Goal: Task Accomplishment & Management: Manage account settings

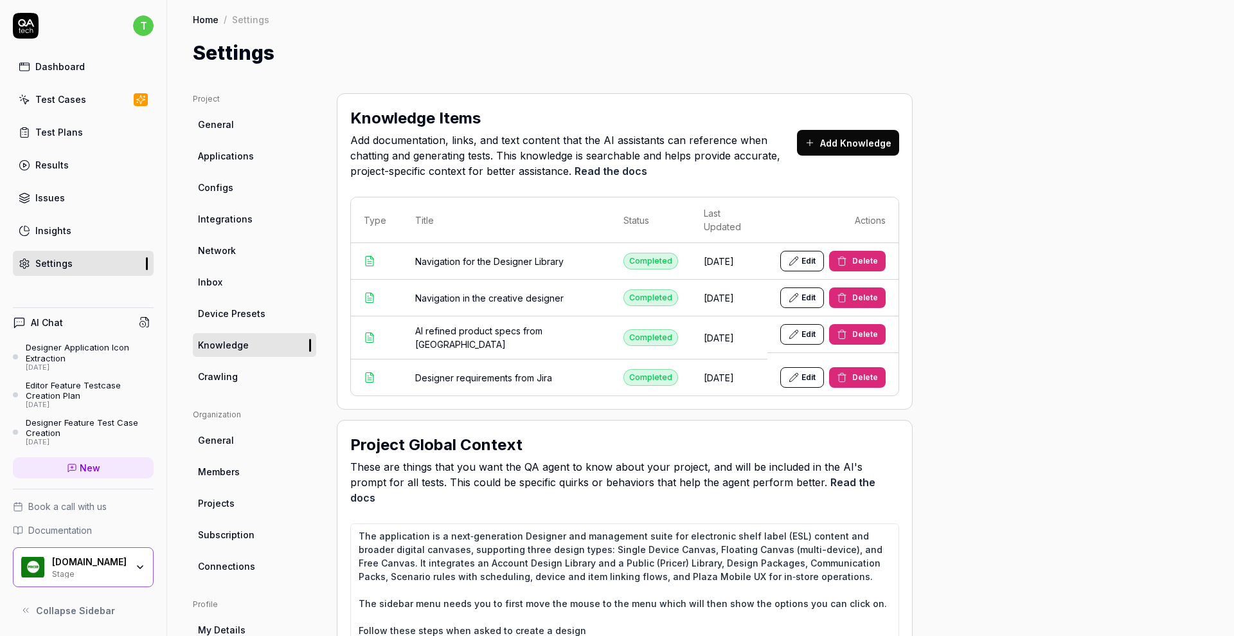
click at [215, 191] on span "Configs" at bounding box center [215, 188] width 35 height 14
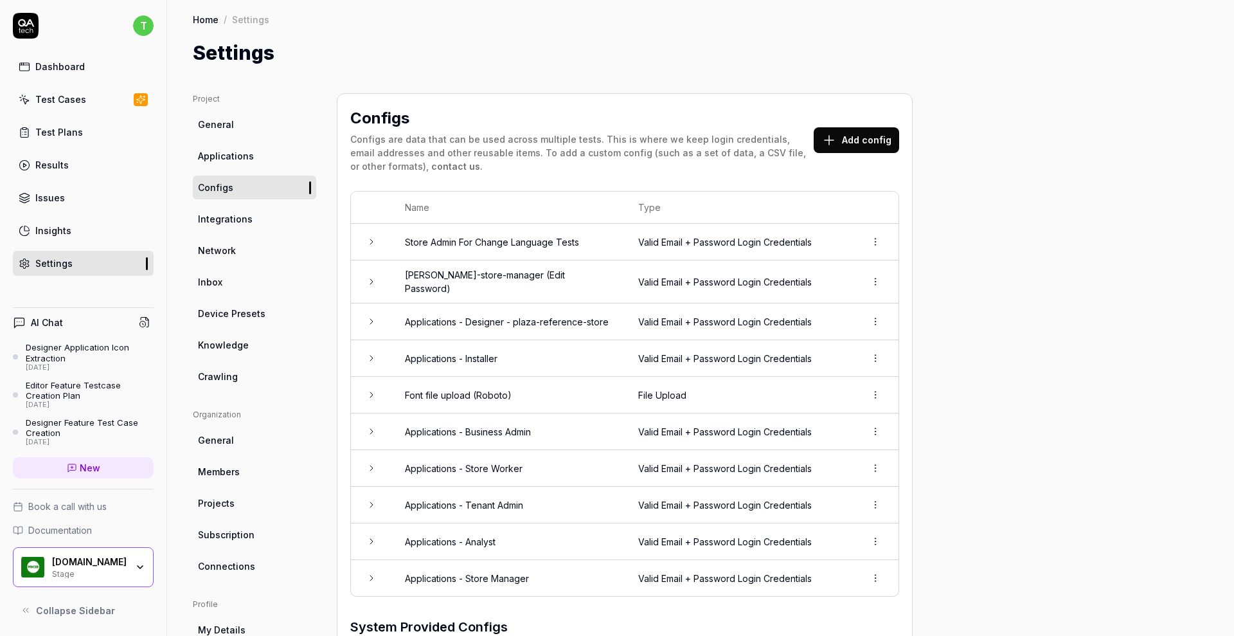
click at [224, 116] on link "General" at bounding box center [254, 125] width 123 height 24
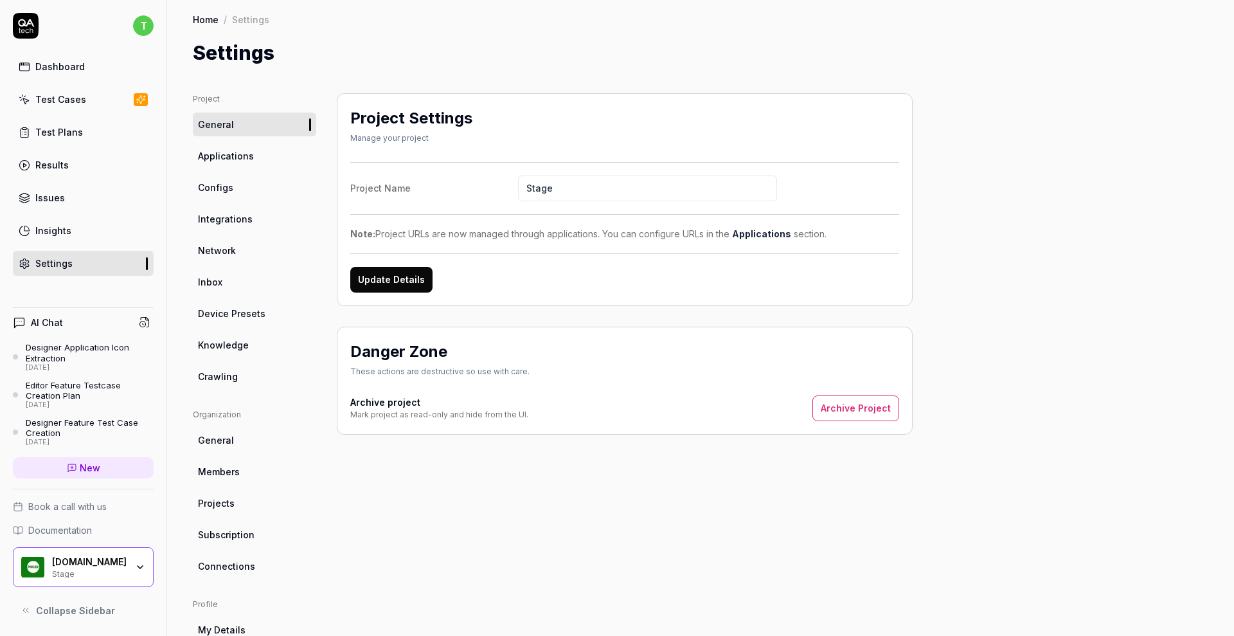
click at [198, 156] on span "Applications" at bounding box center [226, 156] width 56 height 14
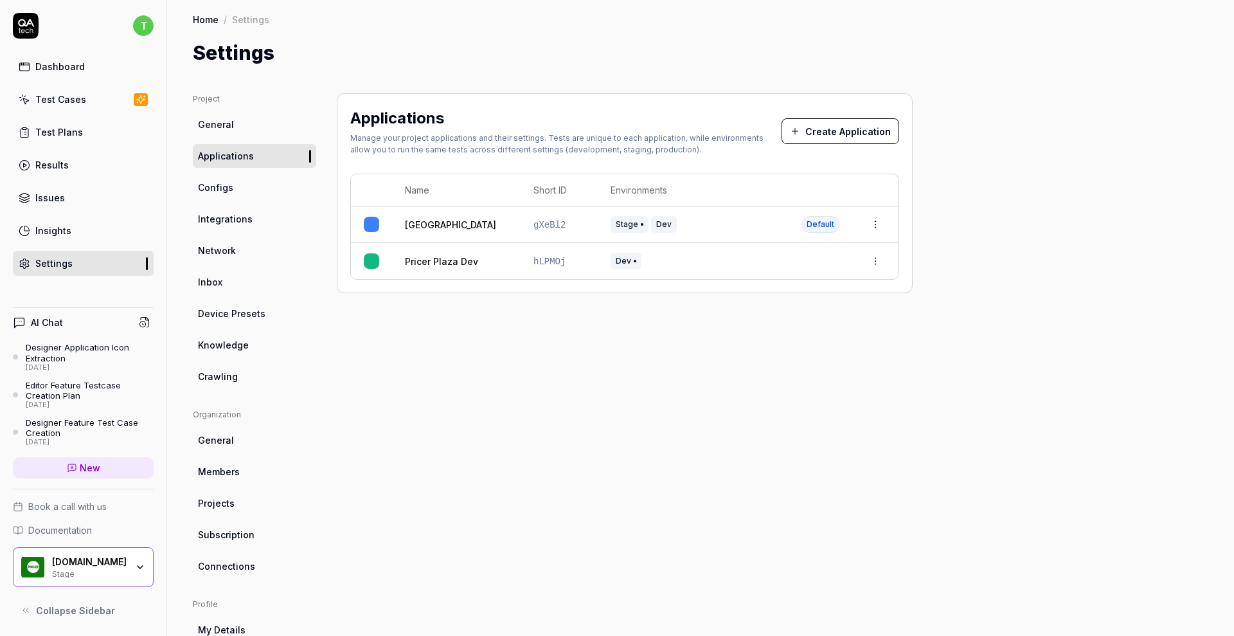
click at [431, 221] on link "[GEOGRAPHIC_DATA]" at bounding box center [450, 225] width 91 height 14
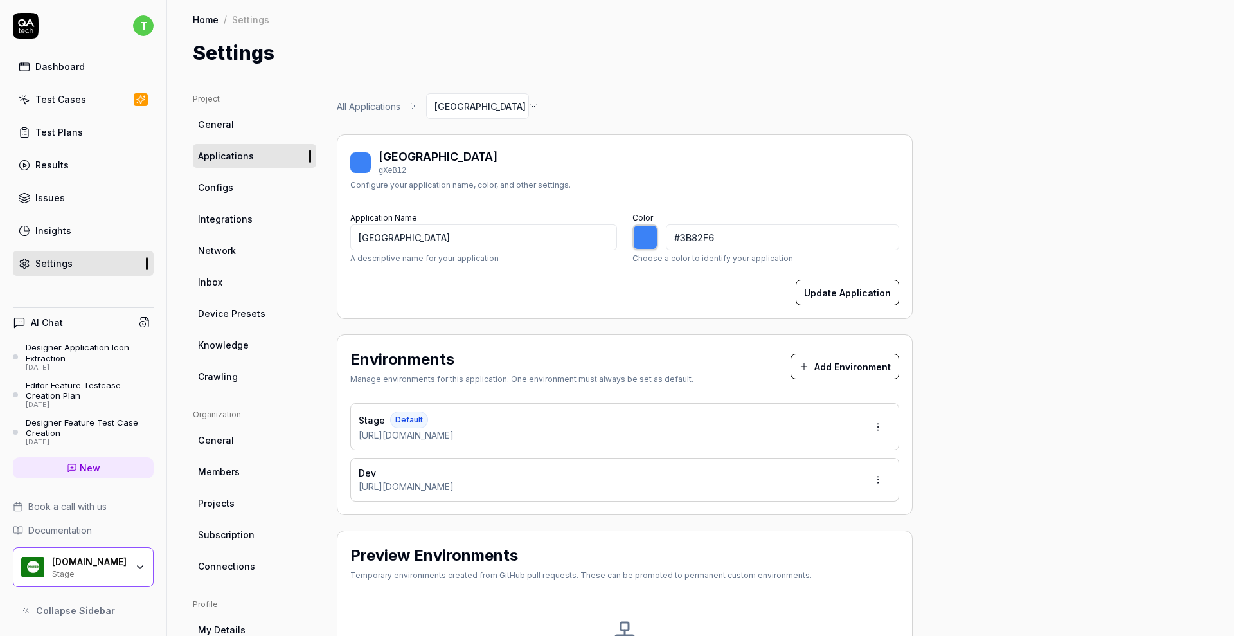
type input "*******"
click at [842, 367] on button "Add Environment" at bounding box center [845, 367] width 109 height 26
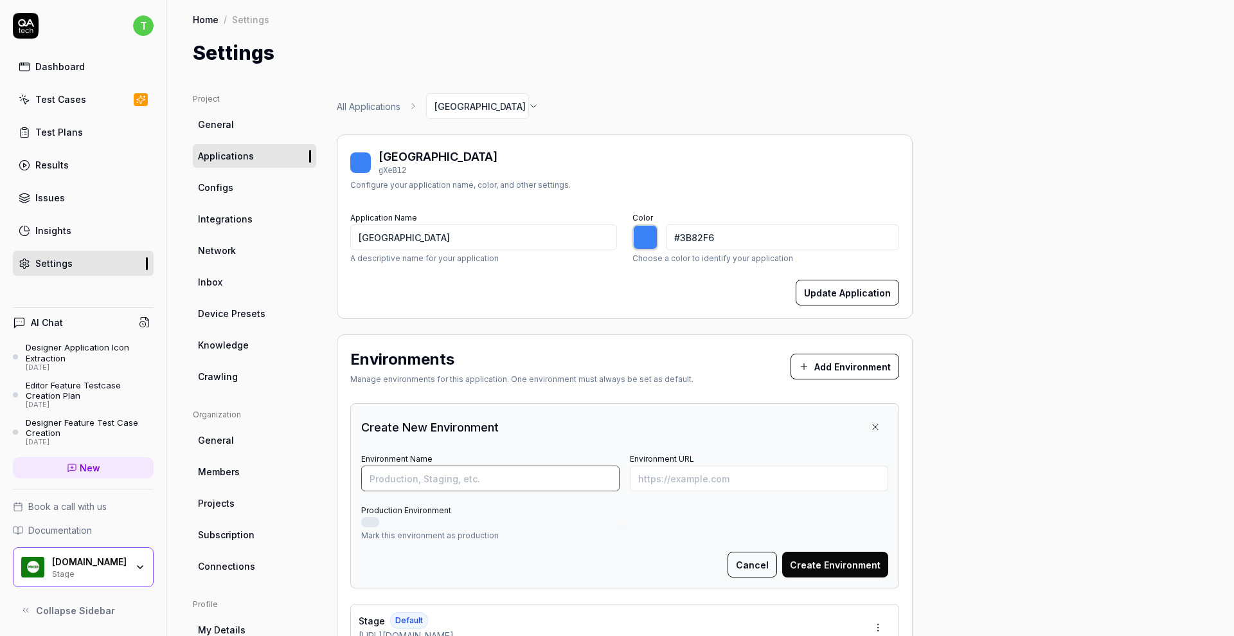
click at [508, 479] on input "Environment Name" at bounding box center [490, 478] width 258 height 26
type input "Prod"
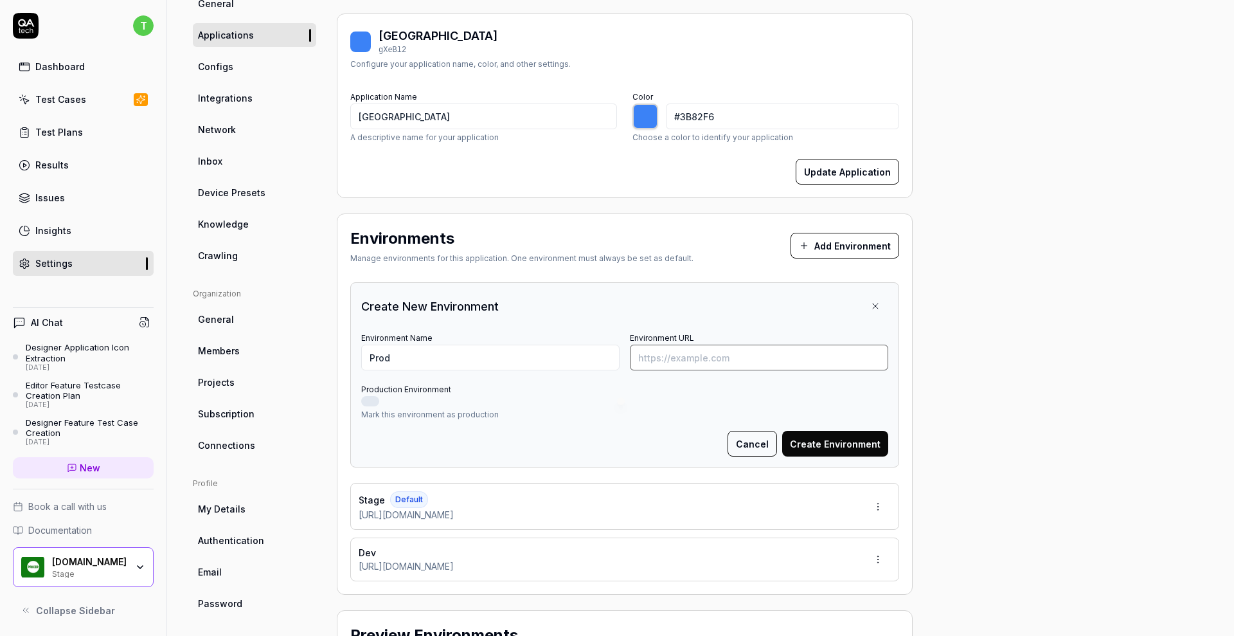
scroll to position [131, 0]
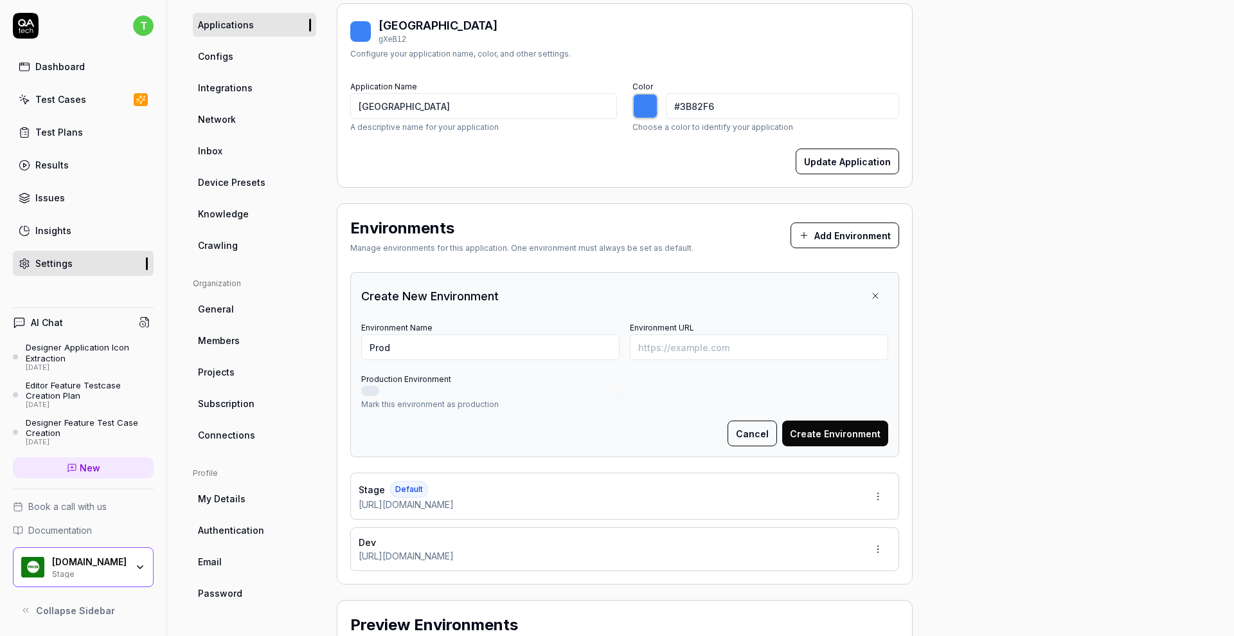
drag, startPoint x: 528, startPoint y: 507, endPoint x: 357, endPoint y: 504, distance: 170.4
click at [357, 504] on div "Stage Default https://home.stage.pricer-plaza.com/" at bounding box center [624, 496] width 549 height 47
copy span "https://home.stage.pricer-plaza.com/"
click at [708, 343] on input "Environment URL" at bounding box center [759, 347] width 258 height 26
paste input "https://home.stage.pricer-plaza.com/"
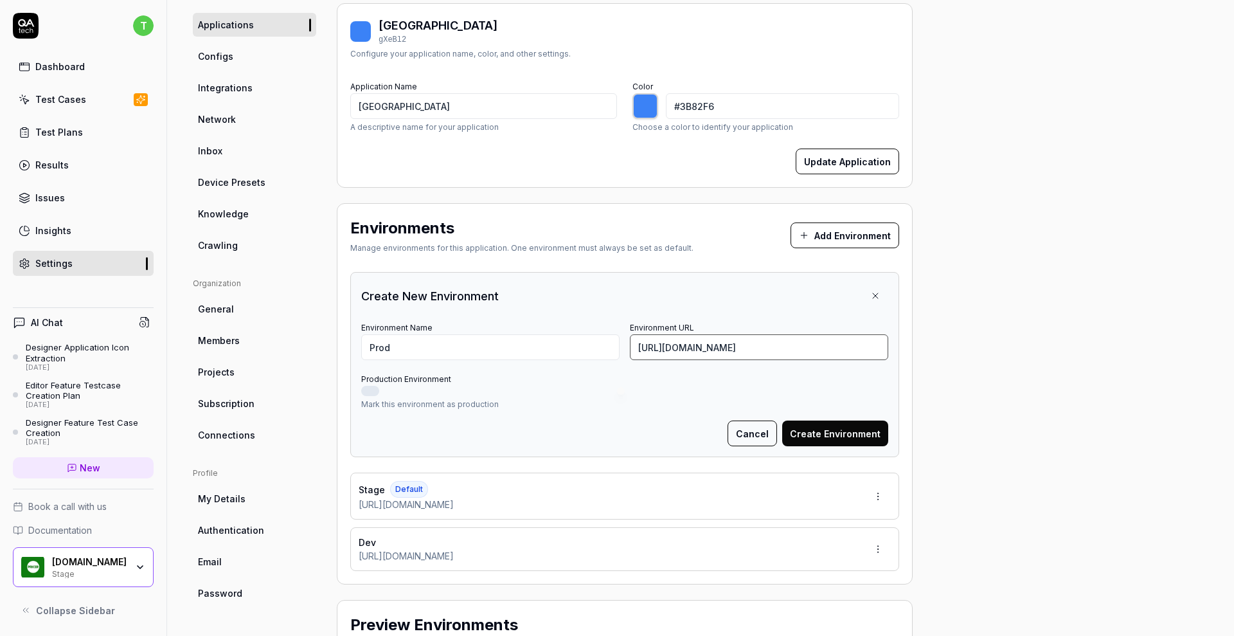
type input "[URL][DOMAIN_NAME]"
click at [839, 428] on button "Create Environment" at bounding box center [835, 433] width 106 height 26
type input "*******"
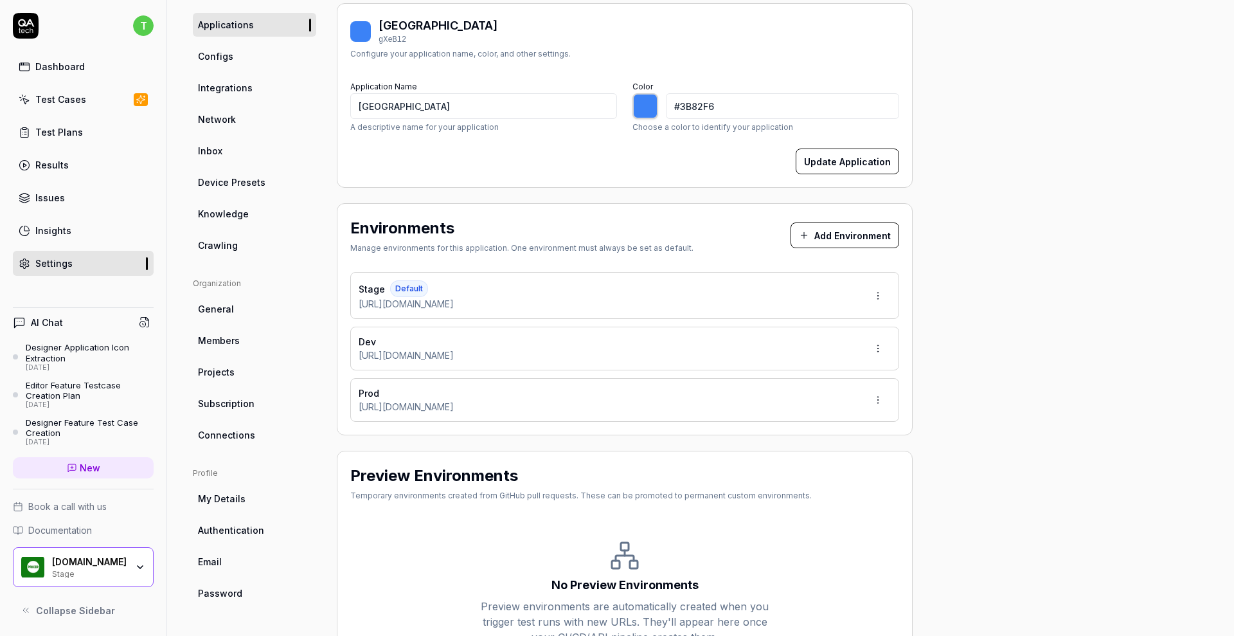
click at [213, 591] on span "Password" at bounding box center [220, 593] width 44 height 14
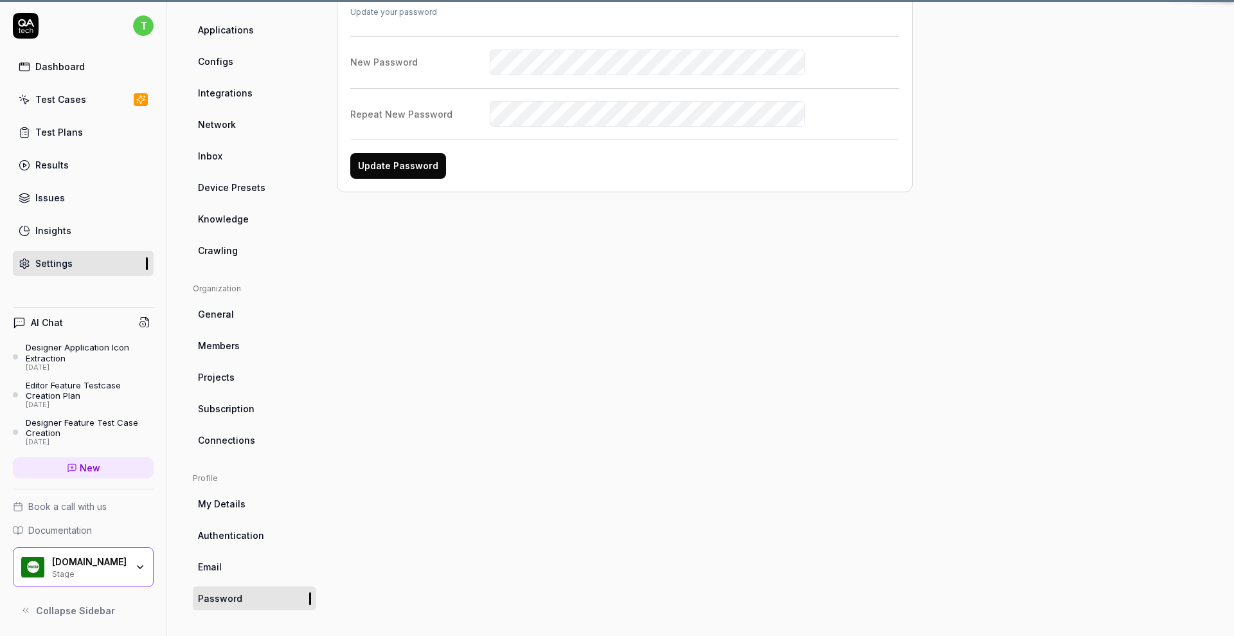
scroll to position [93, 0]
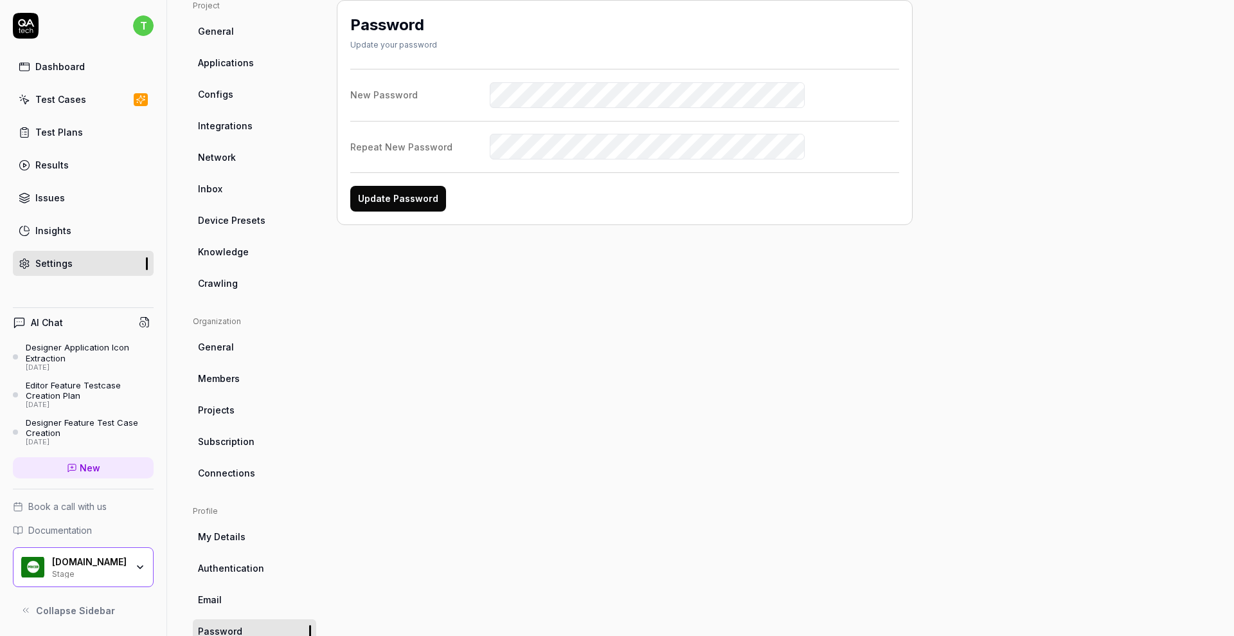
click at [215, 96] on span "Configs" at bounding box center [215, 94] width 35 height 14
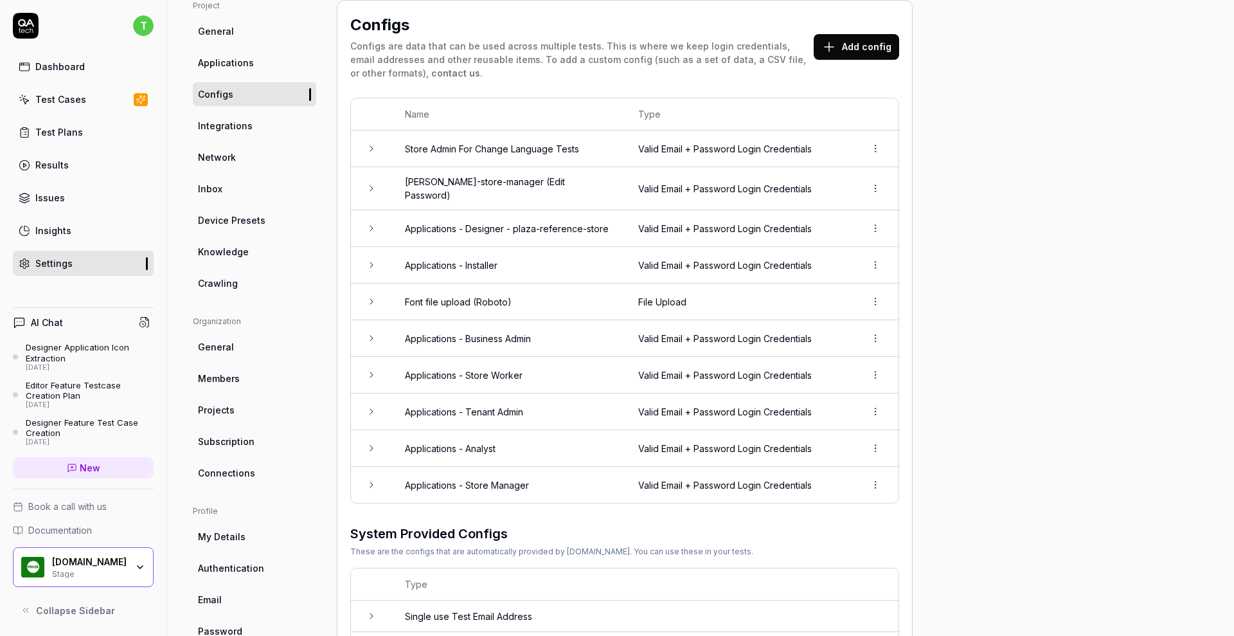
click at [217, 285] on span "Crawling" at bounding box center [218, 283] width 40 height 14
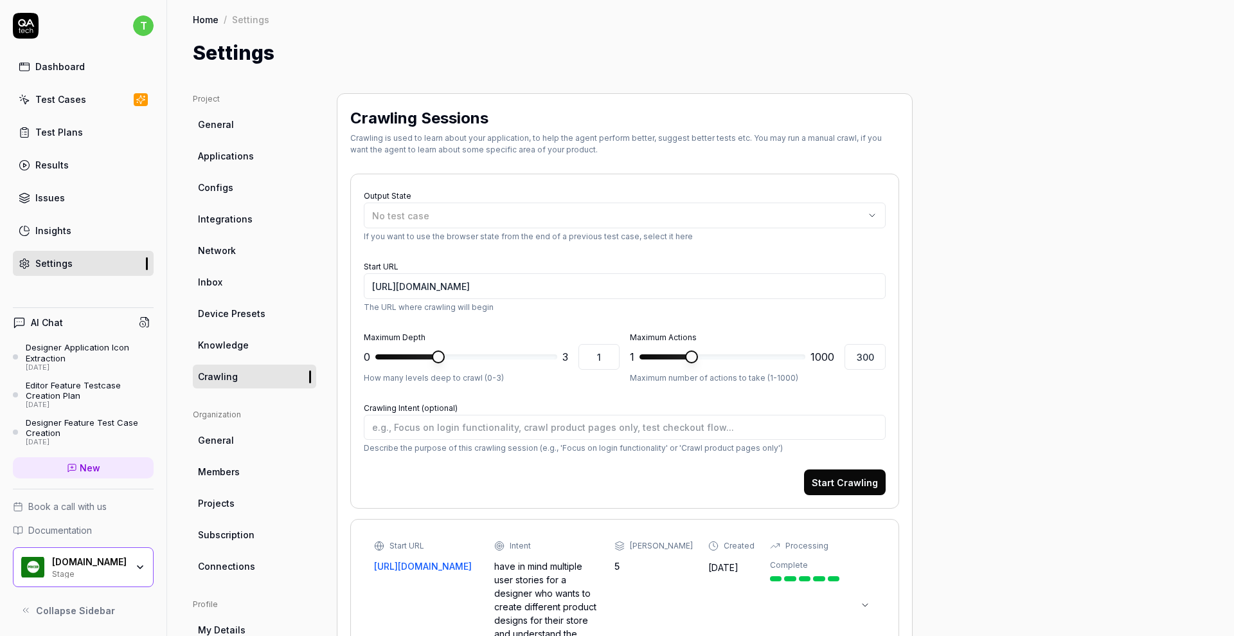
click at [224, 127] on span "General" at bounding box center [216, 125] width 36 height 14
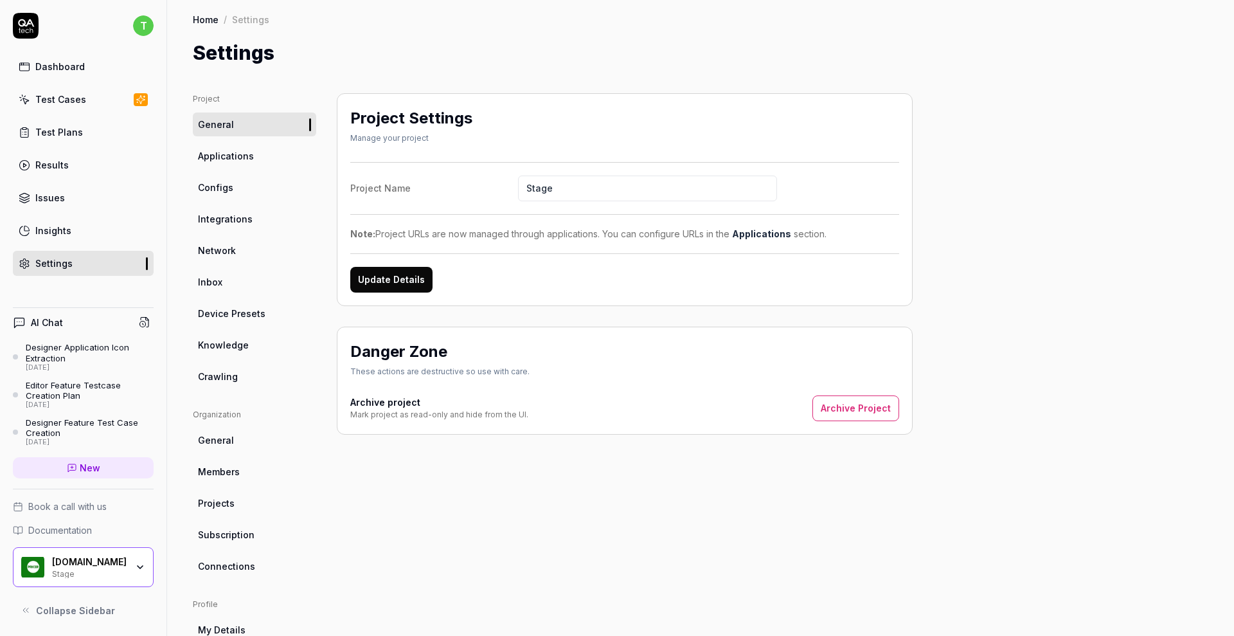
click at [226, 190] on span "Configs" at bounding box center [215, 188] width 35 height 14
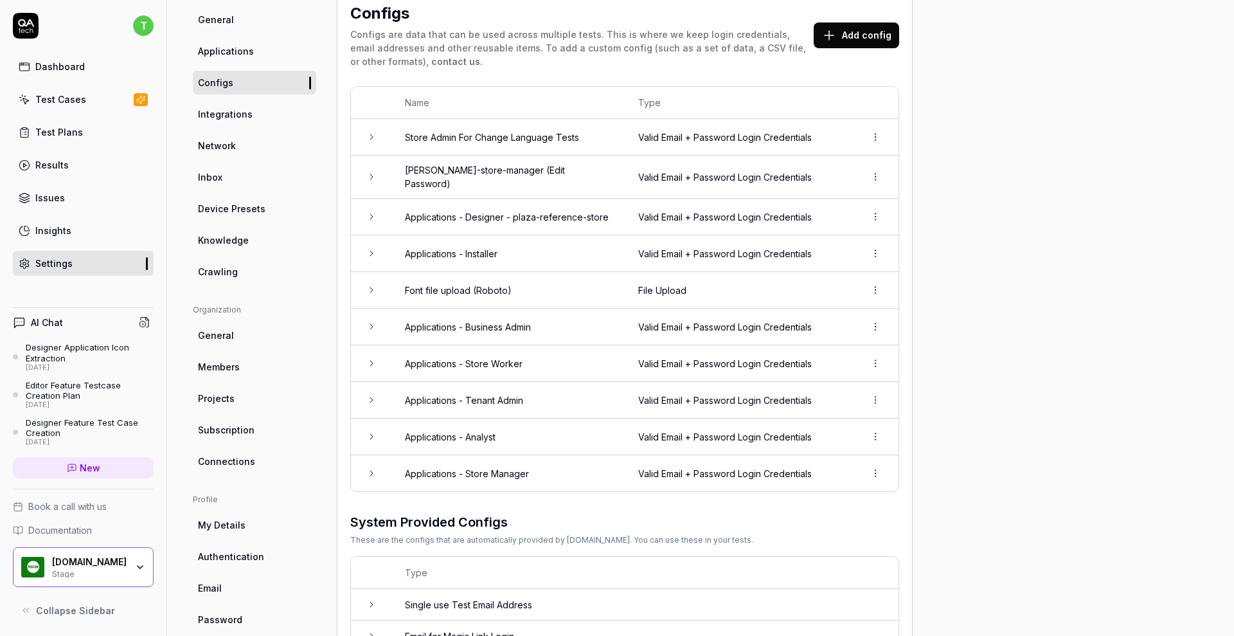
scroll to position [105, 0]
click at [694, 206] on td "Valid Email + Password Login Credentials" at bounding box center [739, 217] width 227 height 37
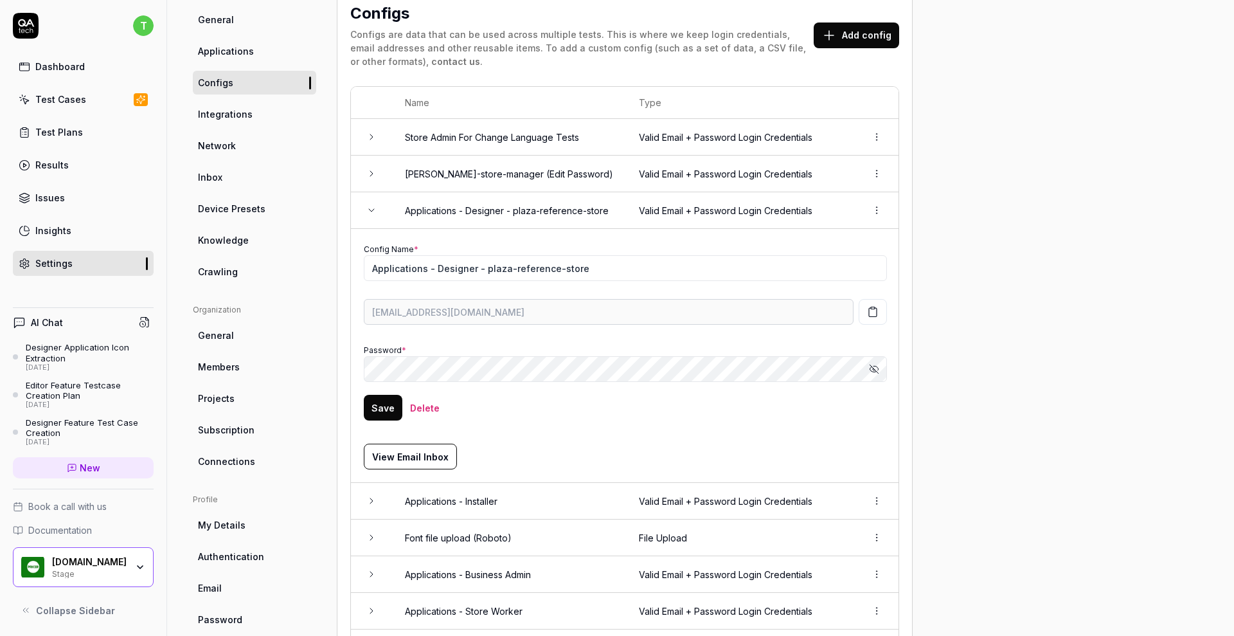
click at [869, 313] on icon "button" at bounding box center [873, 312] width 12 height 12
click at [217, 172] on span "Inbox" at bounding box center [210, 177] width 24 height 14
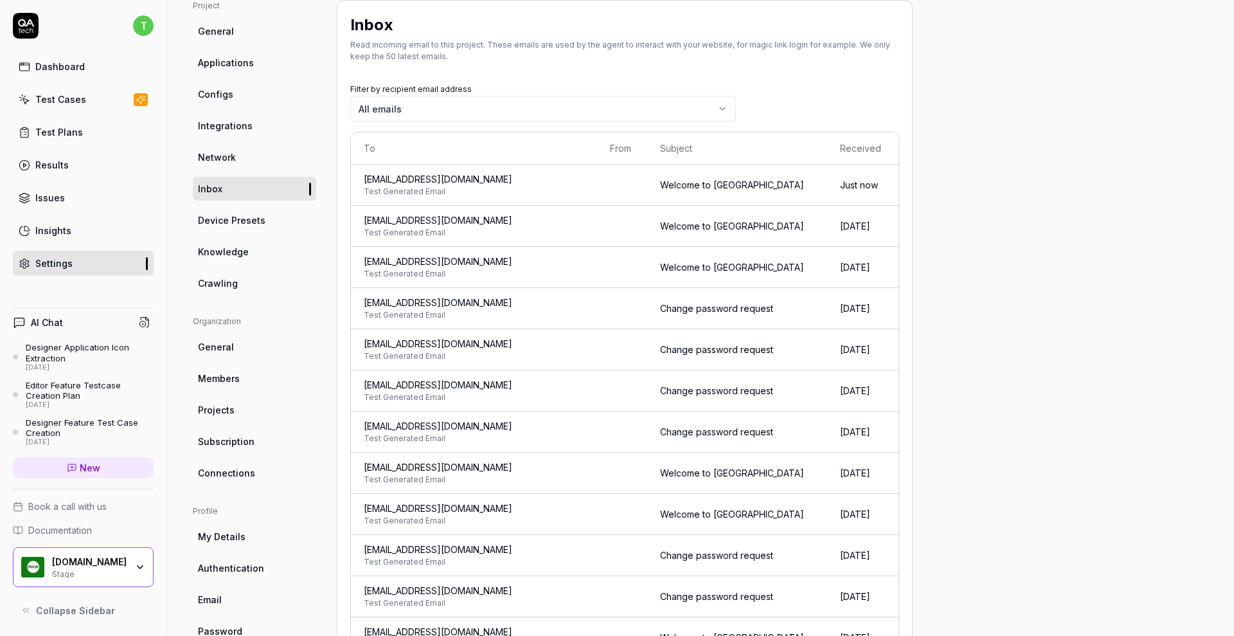
click at [375, 181] on span "net2460-good-d3mven@qatech.email" at bounding box center [474, 179] width 221 height 14
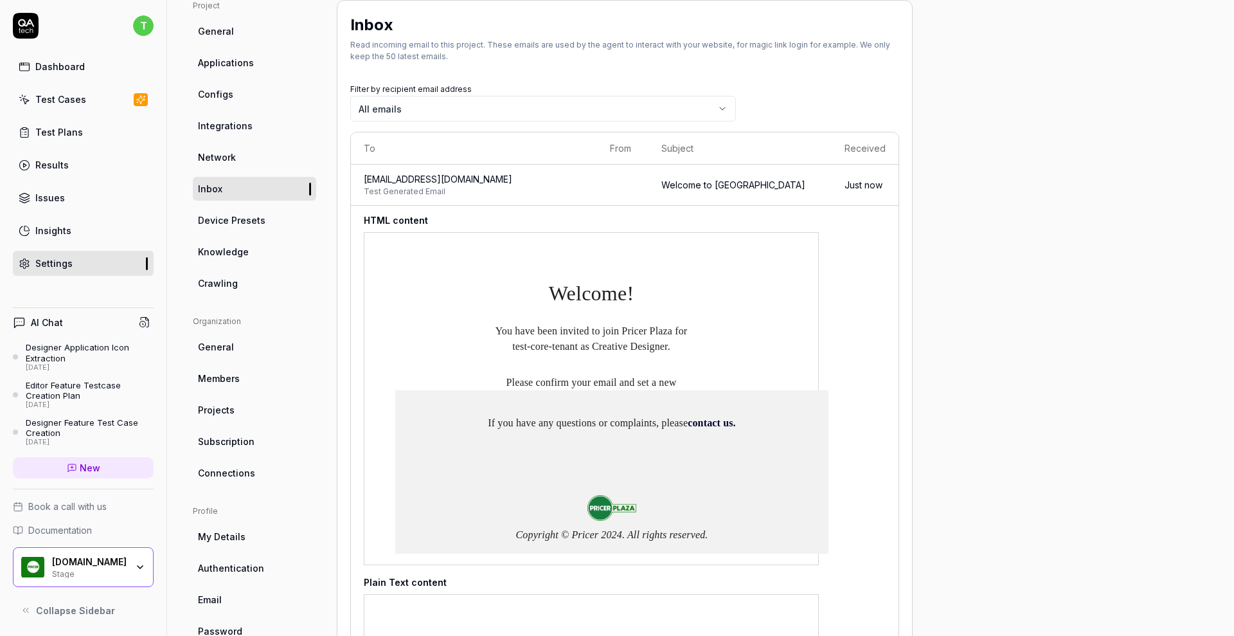
click at [213, 91] on span "Configs" at bounding box center [215, 94] width 35 height 14
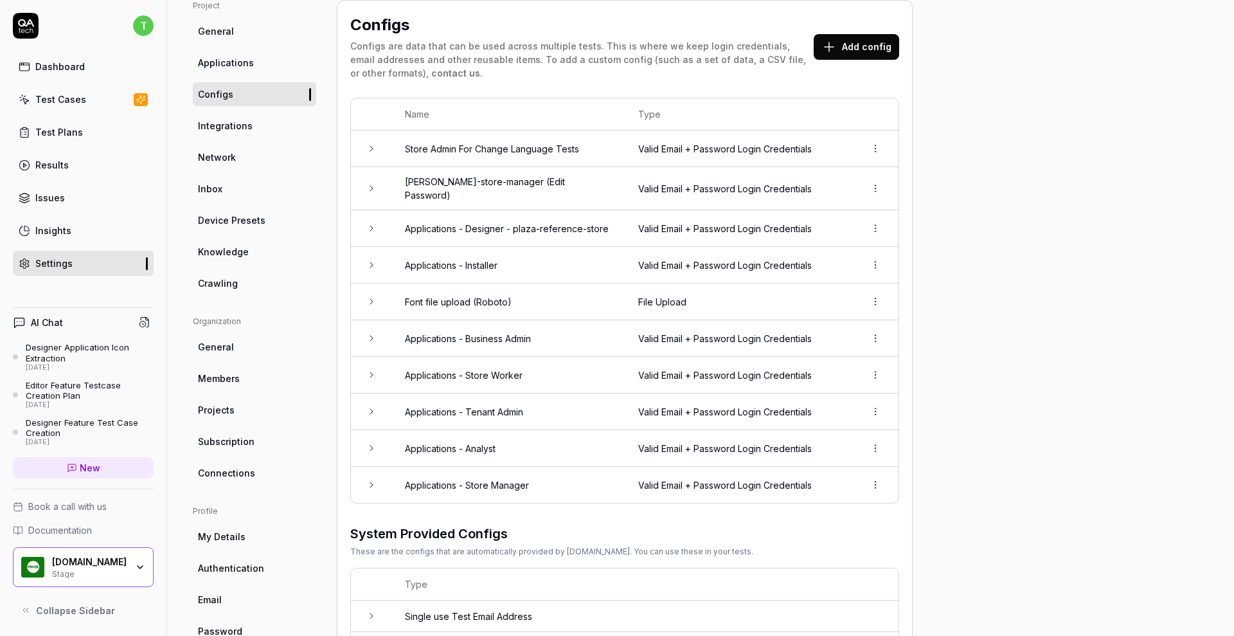
click at [485, 224] on td "Applications - Designer - plaza-reference-store" at bounding box center [508, 228] width 233 height 37
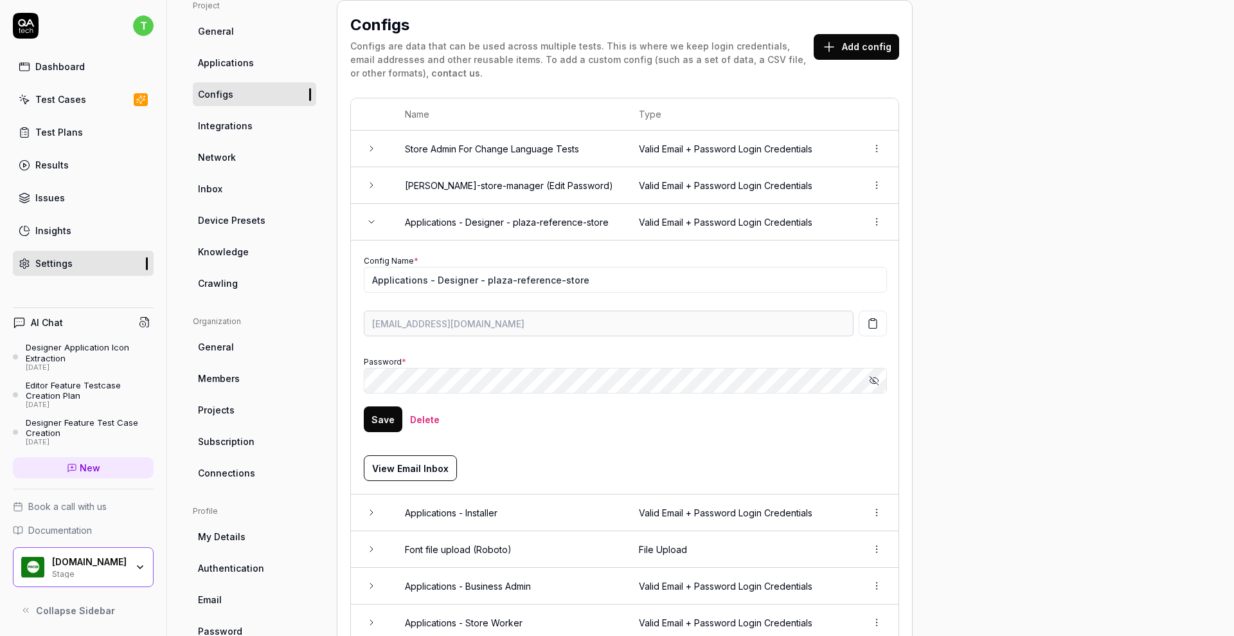
click at [875, 378] on icon "button" at bounding box center [874, 380] width 10 height 10
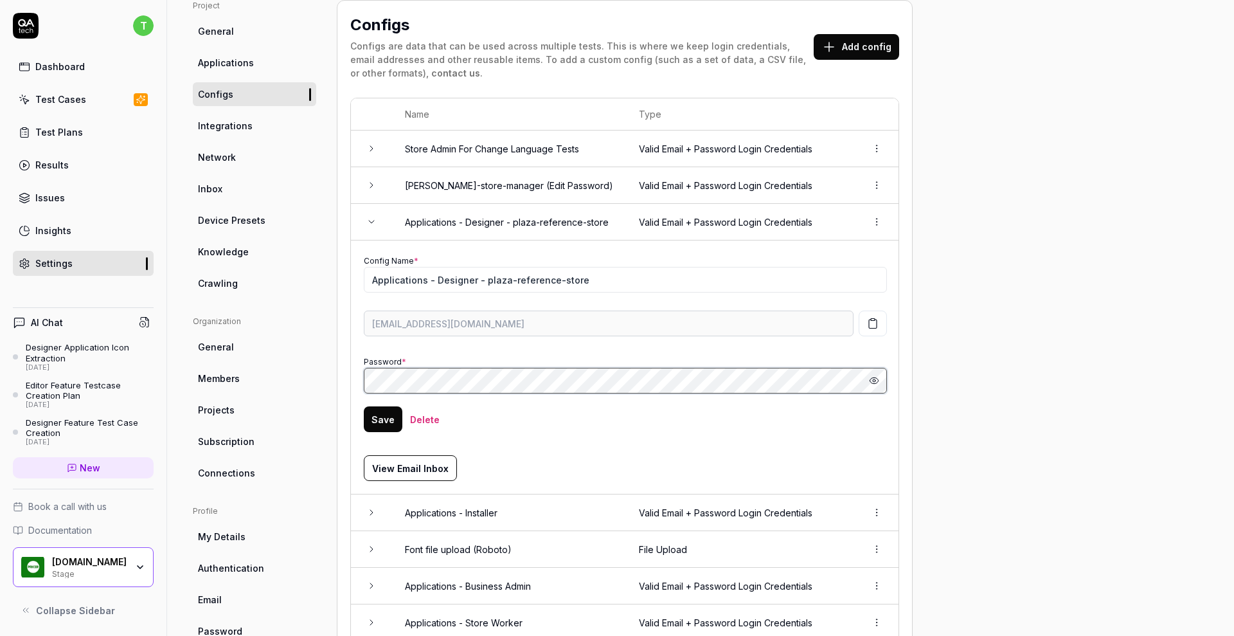
click at [354, 382] on td "Config Name * Applications - Designer - plaza-reference-store net2460-good-d3mv…" at bounding box center [625, 367] width 549 height 254
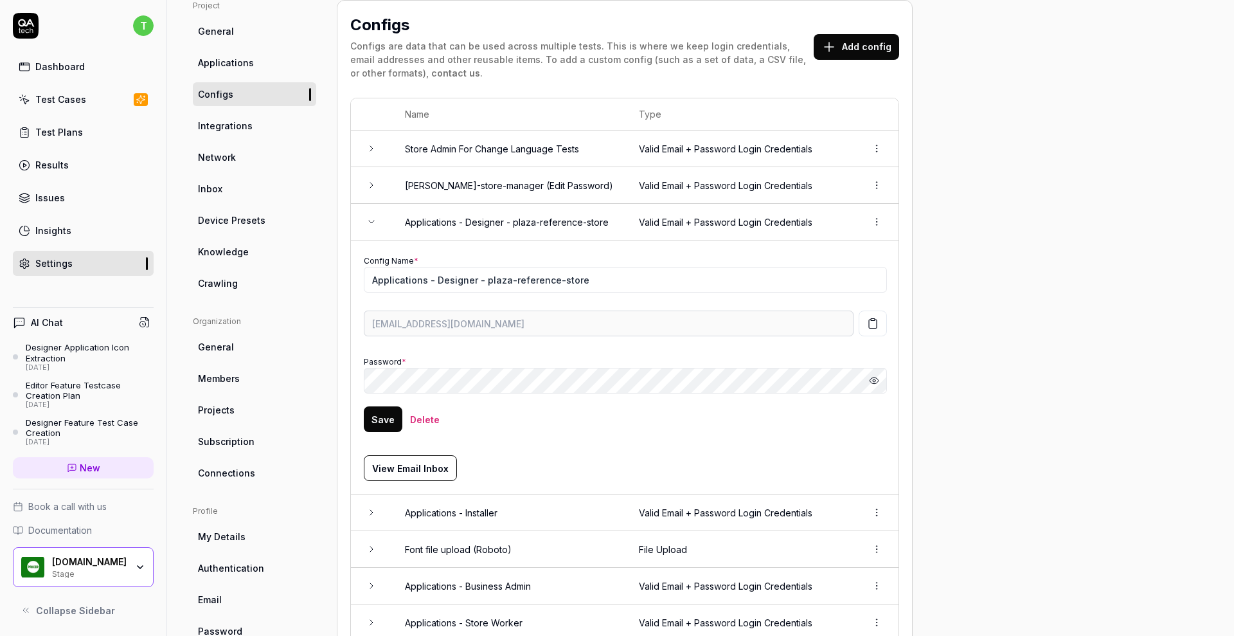
click at [835, 455] on link "View Email Inbox" at bounding box center [625, 468] width 523 height 26
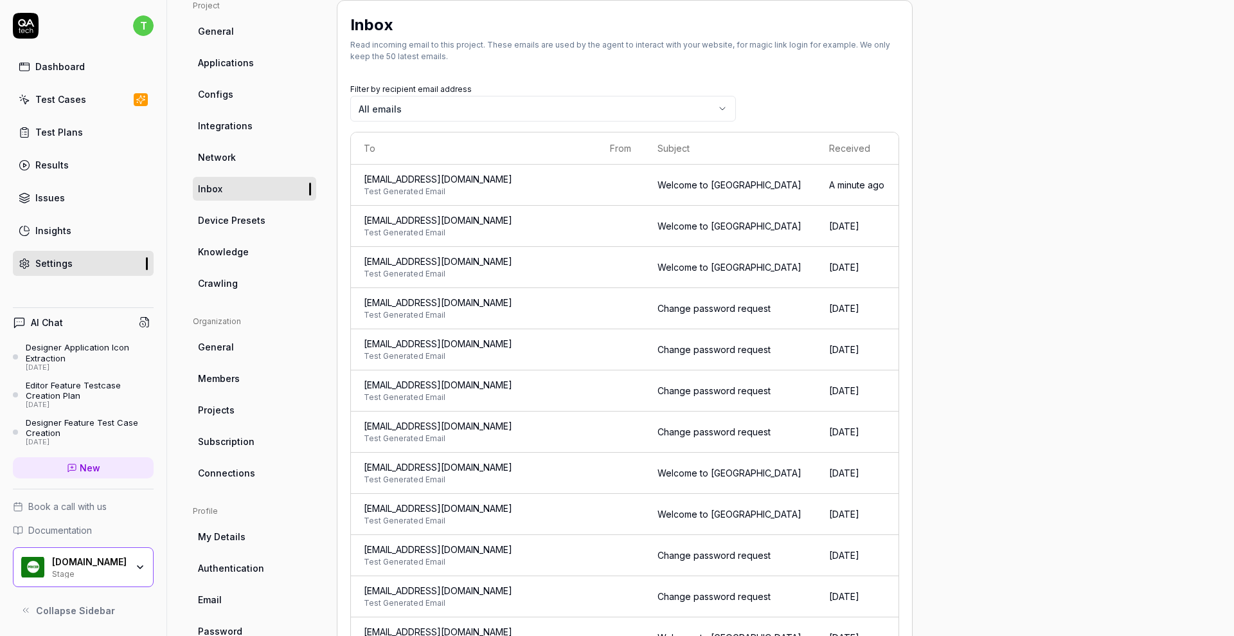
click at [226, 185] on link "Inbox" at bounding box center [254, 189] width 123 height 24
click at [420, 176] on span "net2460-good-d3mven@qatech.email" at bounding box center [474, 179] width 221 height 14
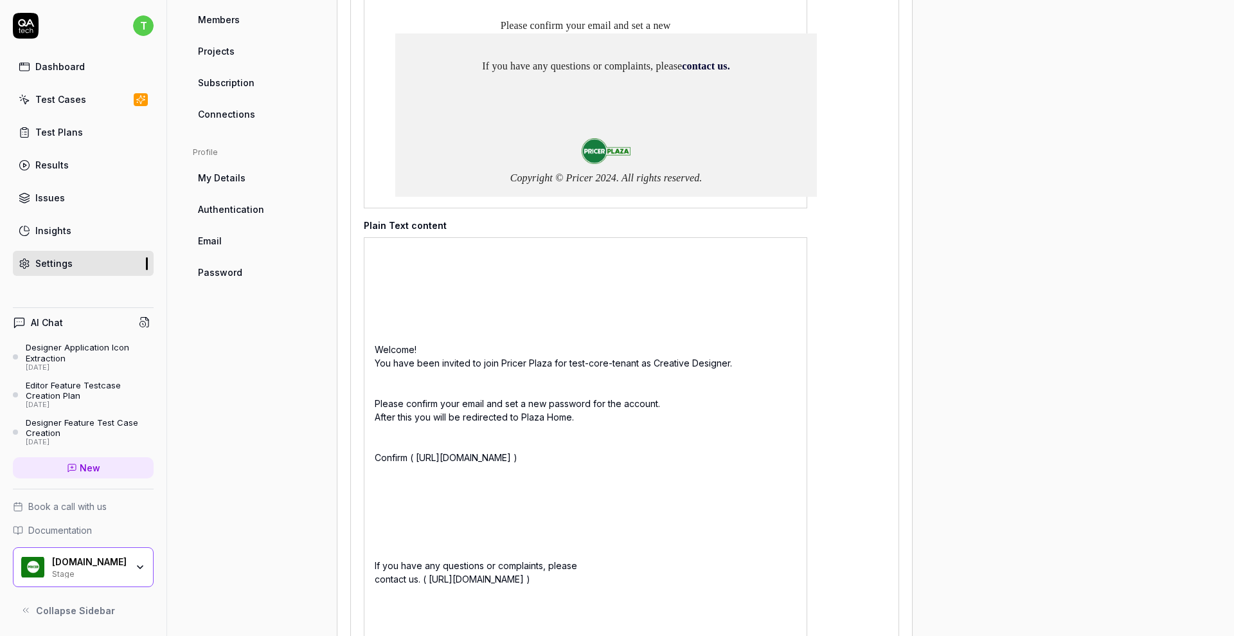
scroll to position [463, 0]
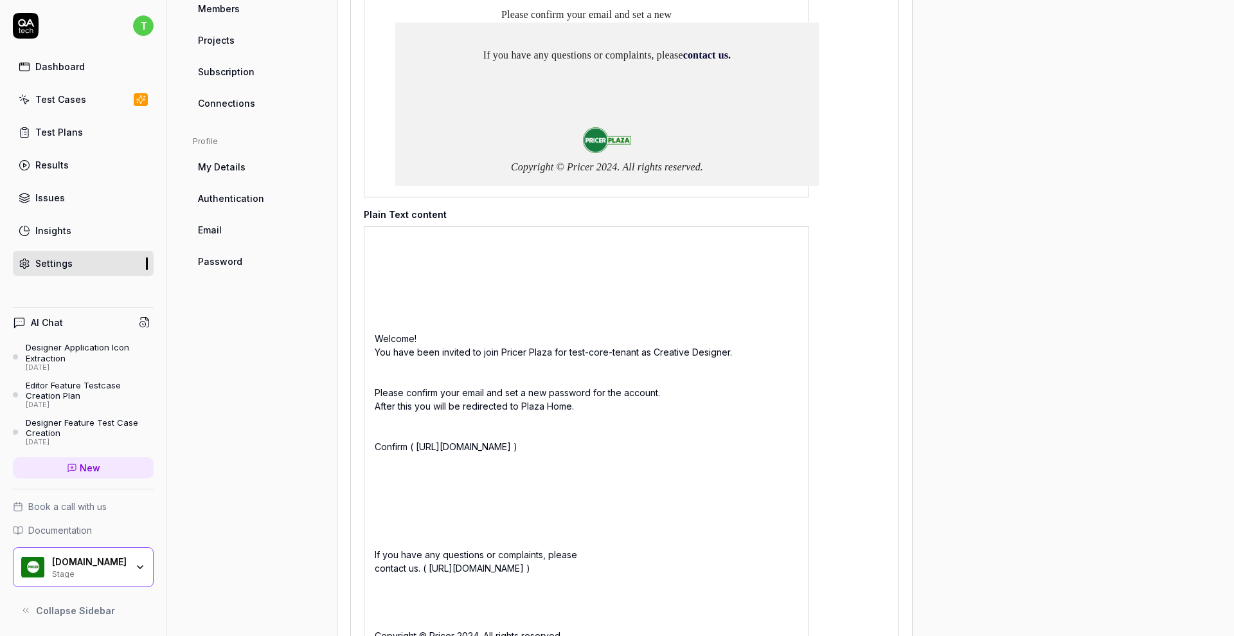
drag, startPoint x: 593, startPoint y: 464, endPoint x: 373, endPoint y: 447, distance: 221.2
click at [373, 447] on div "Welcome! You have been invited to join Pricer Plaza for test-core-tenant as Cre…" at bounding box center [587, 486] width 446 height 521
copy div "https://pricer.eu.auth0.com/u/reset-verify?ticket=0uLFcZnUctKrtGfD2DpRclC8emNwF…"
click at [444, 452] on div "Welcome! You have been invited to join Pricer Plaza for test-core-tenant as Cre…" at bounding box center [587, 486] width 446 height 521
drag, startPoint x: 419, startPoint y: 444, endPoint x: 579, endPoint y: 456, distance: 161.2
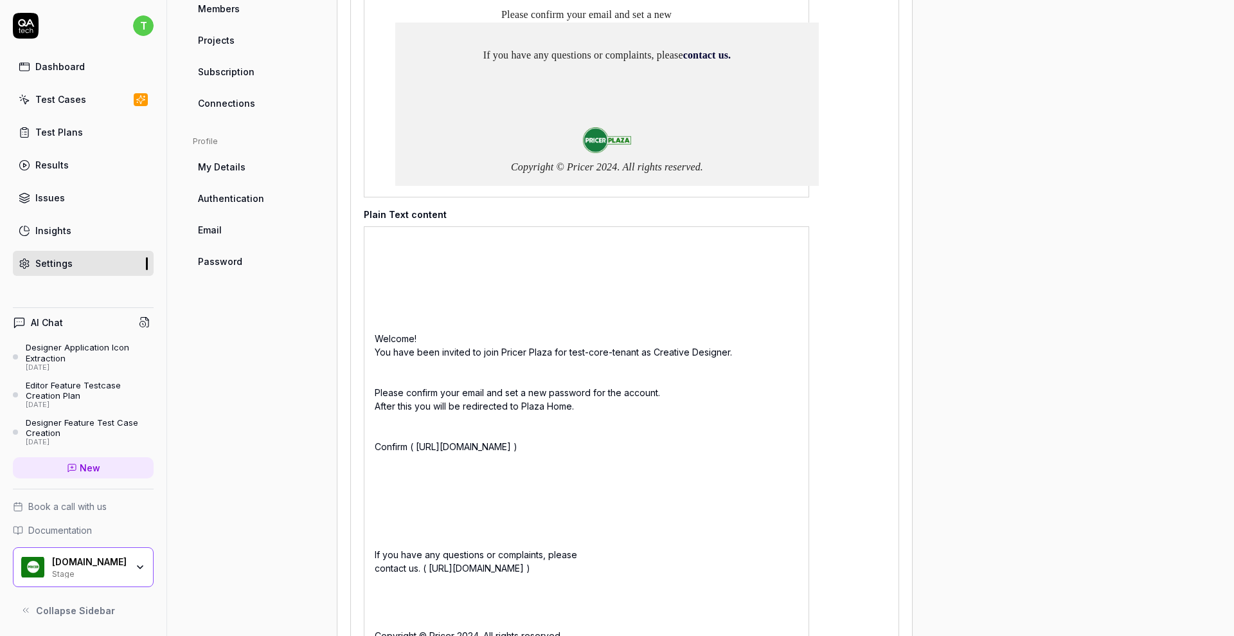
click at [579, 456] on div "Welcome! You have been invited to join Pricer Plaza for test-core-tenant as Cre…" at bounding box center [587, 486] width 446 height 521
copy div "https://pricer.eu.auth0.com/u/reset-verify?ticket=0uLFcZnUctKrtGfD2DpRclC8emNwF…"
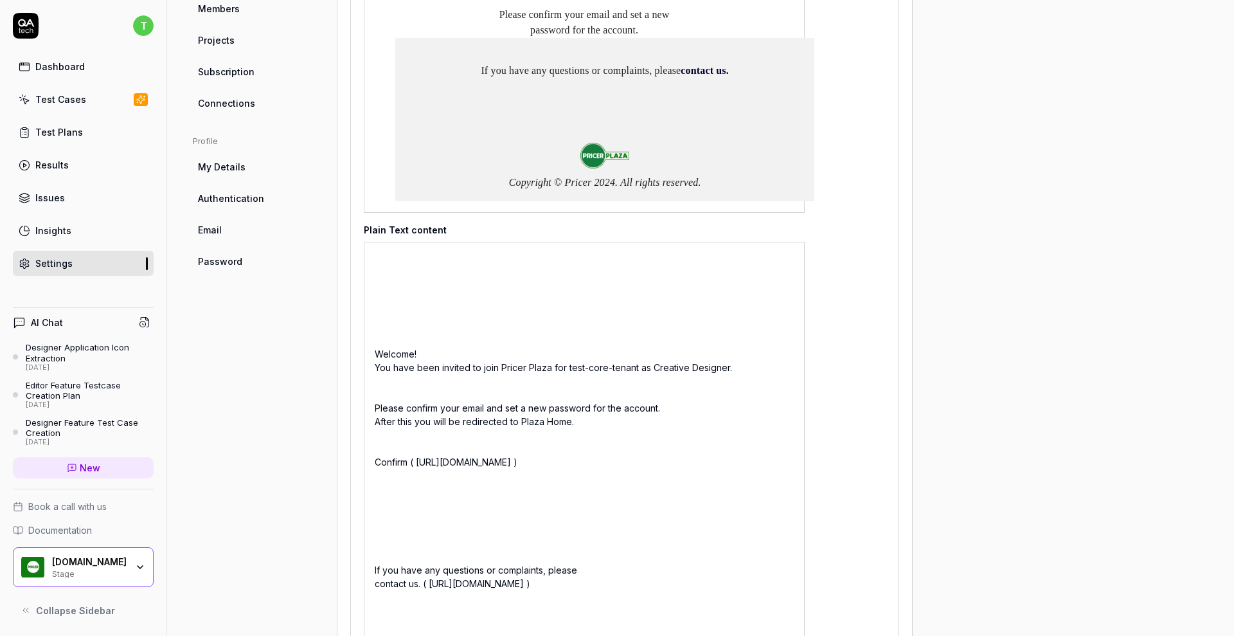
click at [84, 93] on link "Test Cases" at bounding box center [83, 99] width 141 height 25
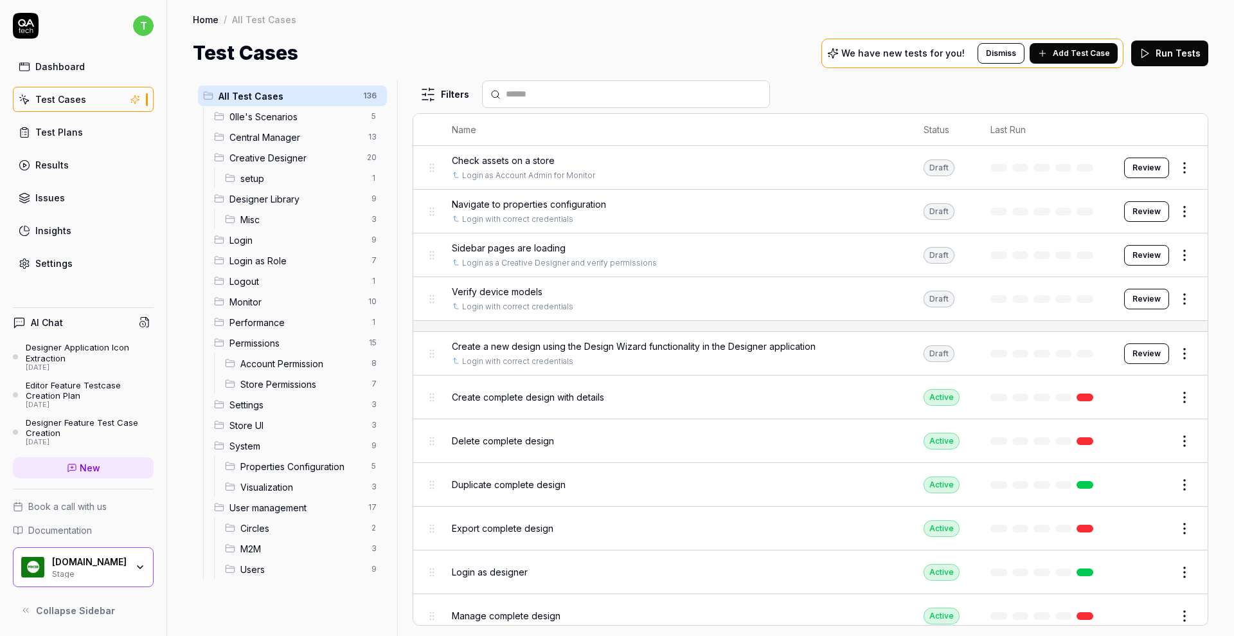
click at [248, 178] on span "setup" at bounding box center [301, 179] width 123 height 14
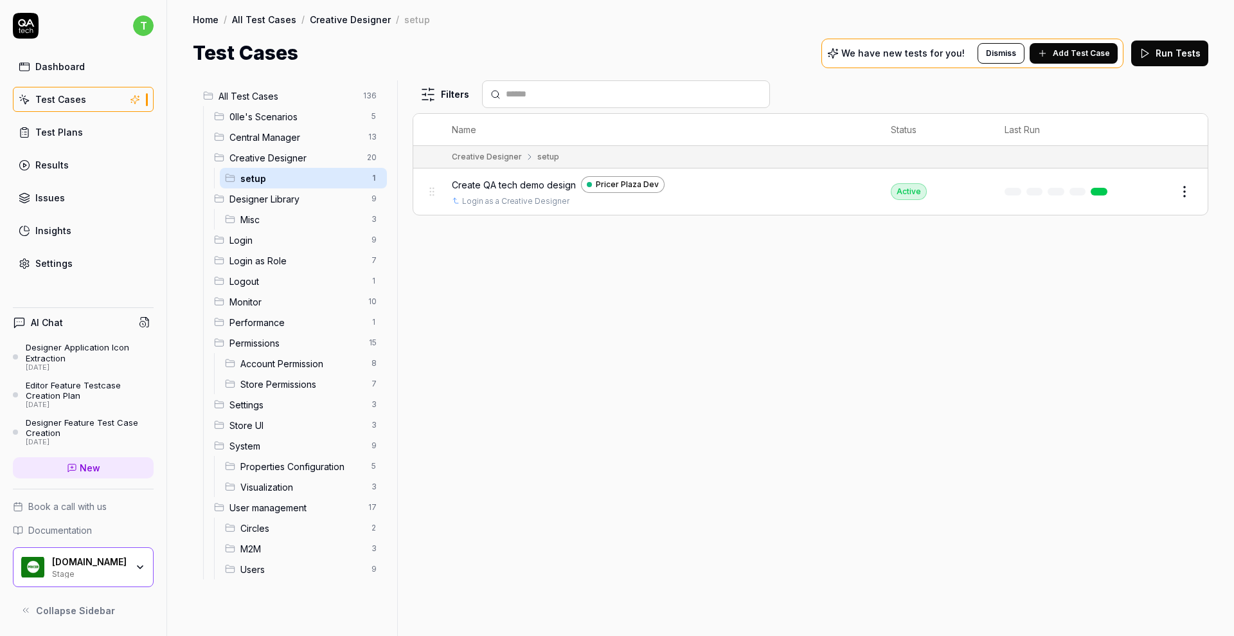
click at [491, 182] on span "Create QA tech demo design" at bounding box center [514, 185] width 124 height 14
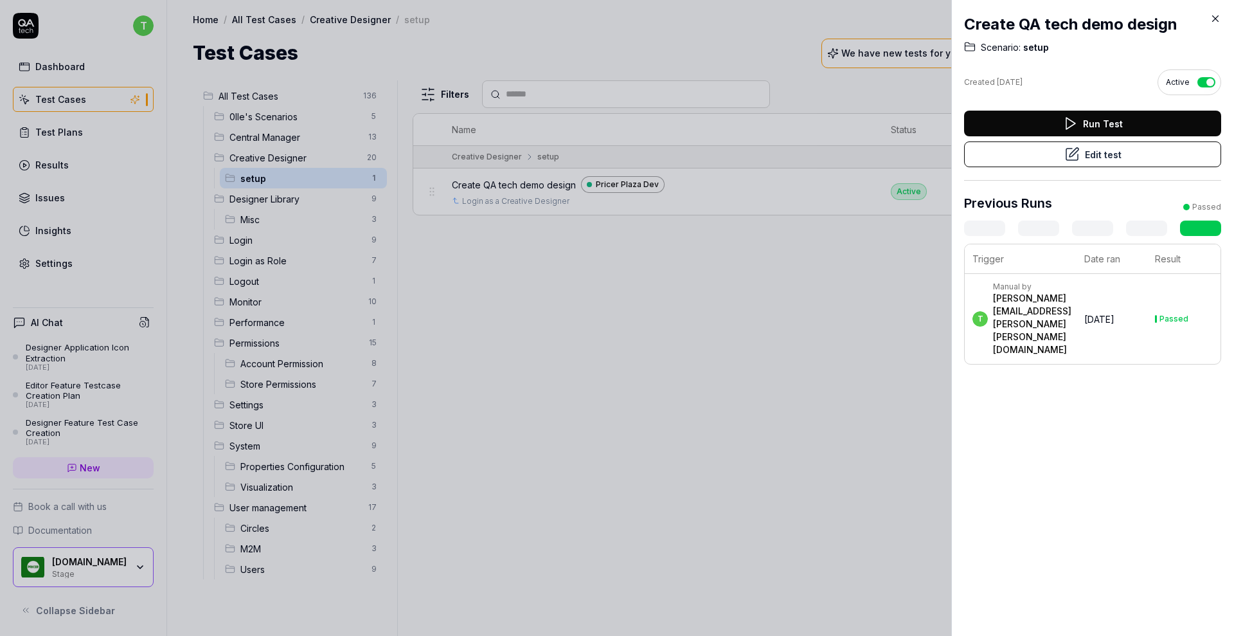
click at [1036, 160] on button "Edit test" at bounding box center [1092, 154] width 257 height 26
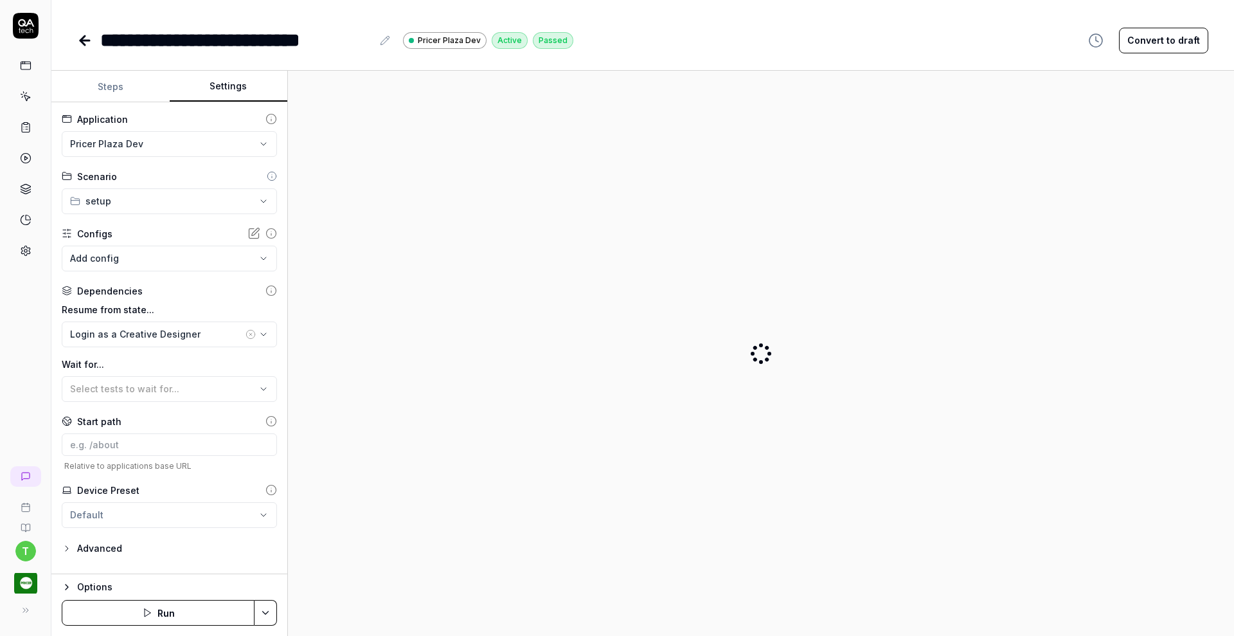
click at [220, 84] on button "Settings" at bounding box center [229, 86] width 118 height 31
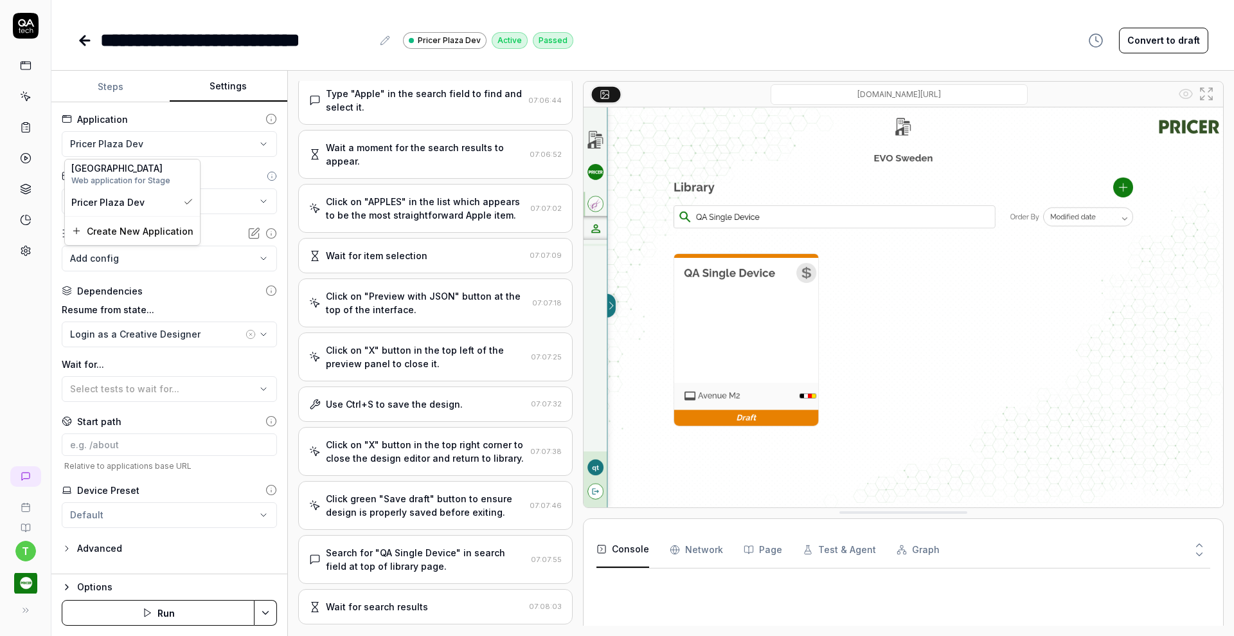
click at [207, 145] on html "**********" at bounding box center [617, 318] width 1234 height 636
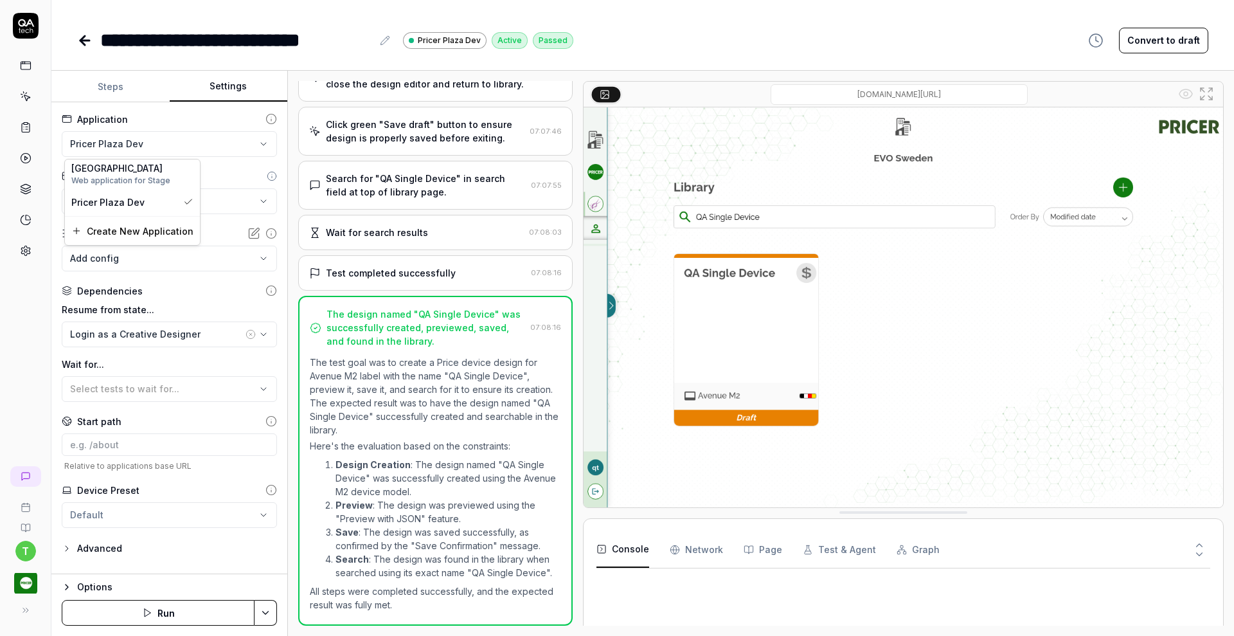
scroll to position [993, 0]
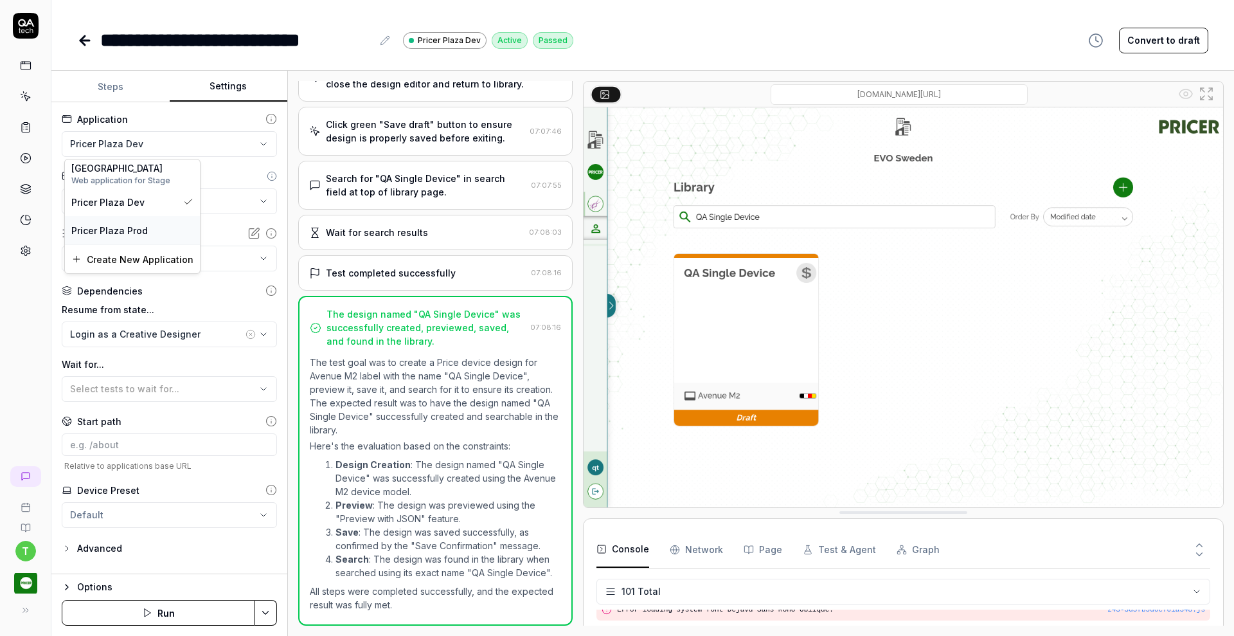
click at [143, 230] on span "Pricer Plaza Prod" at bounding box center [109, 231] width 77 height 14
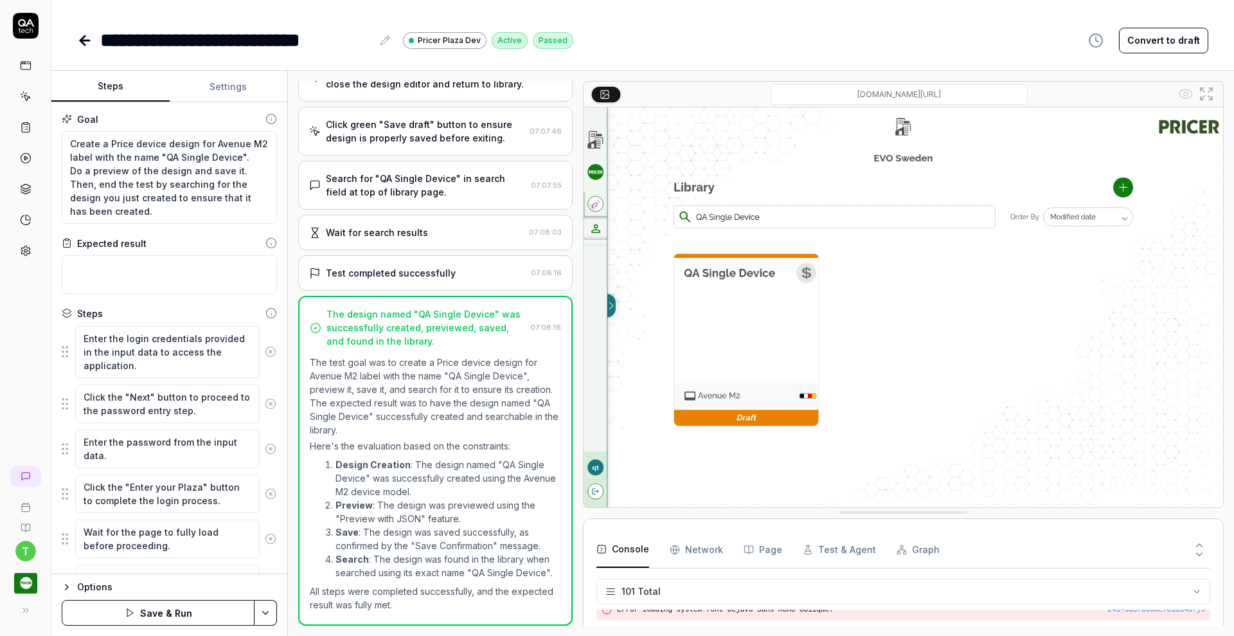
click at [116, 90] on button "Steps" at bounding box center [110, 86] width 118 height 31
click at [190, 605] on button "Save & Run" at bounding box center [158, 613] width 193 height 26
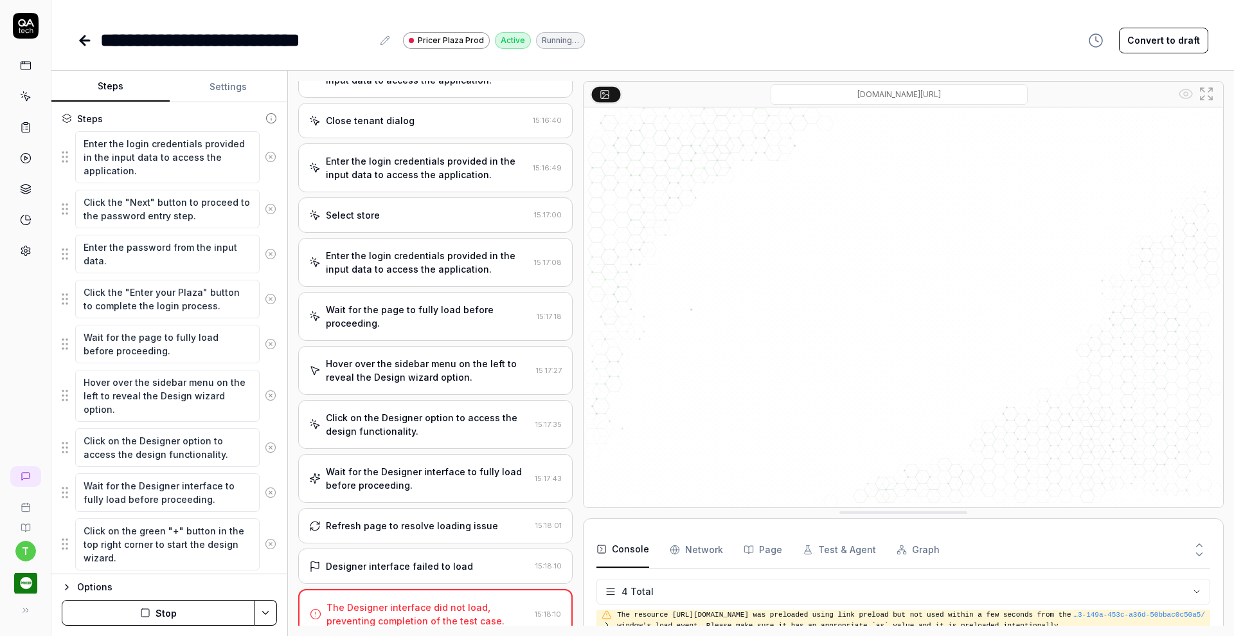
scroll to position [393, 0]
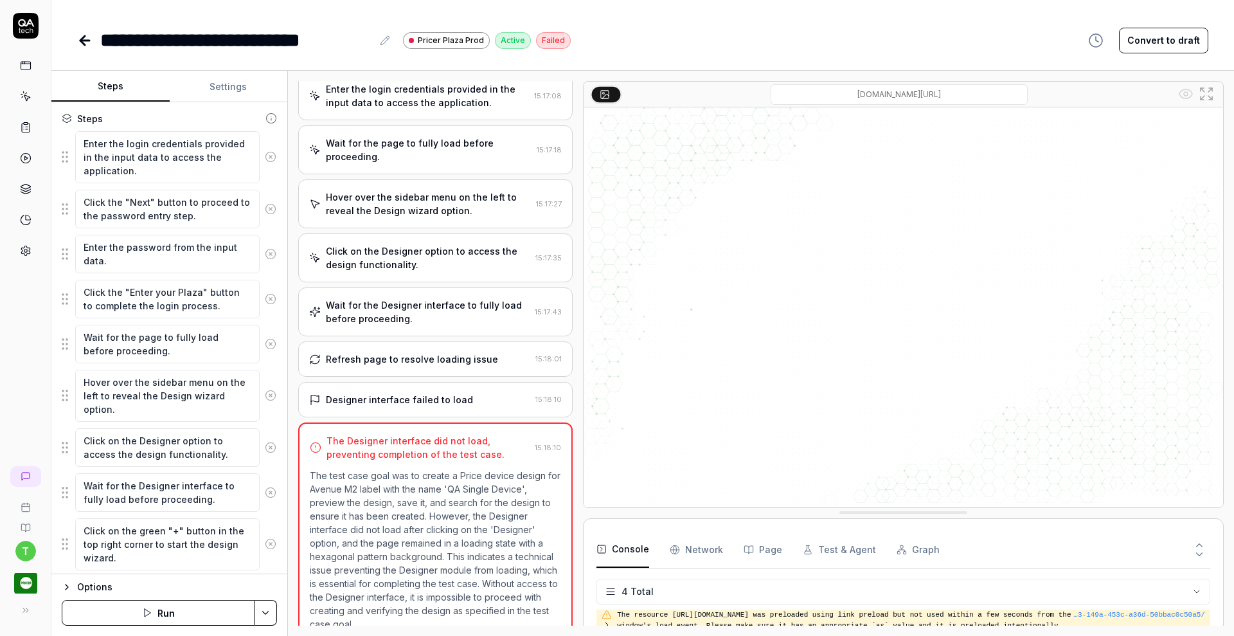
type textarea "*"
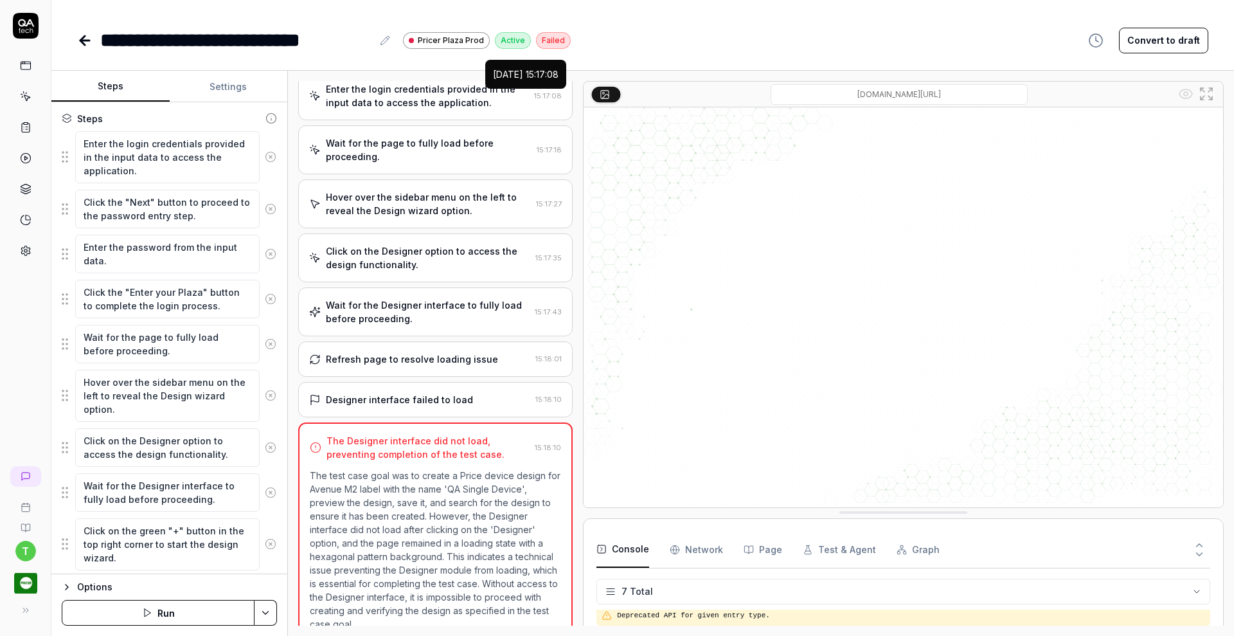
scroll to position [131, 0]
click at [26, 133] on link at bounding box center [25, 127] width 23 height 23
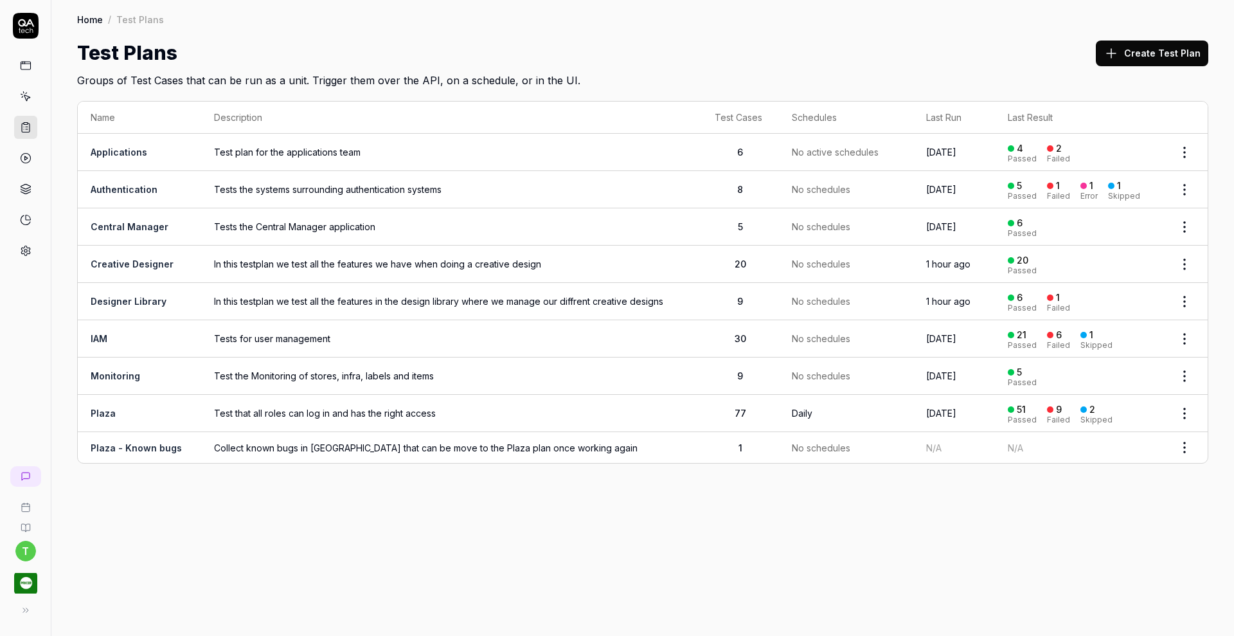
click at [122, 266] on link "Creative Designer" at bounding box center [132, 263] width 83 height 11
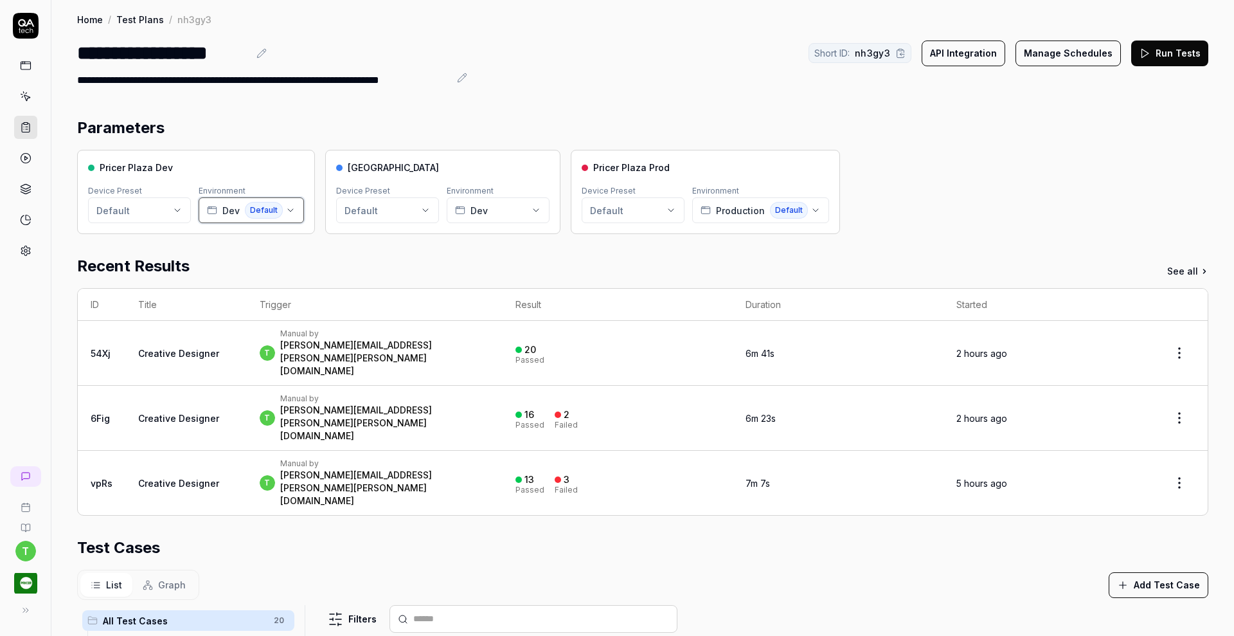
click at [289, 215] on button "Dev Default" at bounding box center [251, 210] width 105 height 26
click at [289, 299] on div "Dev Default" at bounding box center [282, 305] width 161 height 24
click at [289, 299] on th "Trigger" at bounding box center [375, 305] width 256 height 32
click at [813, 210] on icon "button" at bounding box center [815, 210] width 5 height 3
click at [1048, 193] on div "Pricer Plaza Dev Device Preset Default Environment Dev Default Pricer Plaza Dev…" at bounding box center [642, 192] width 1131 height 84
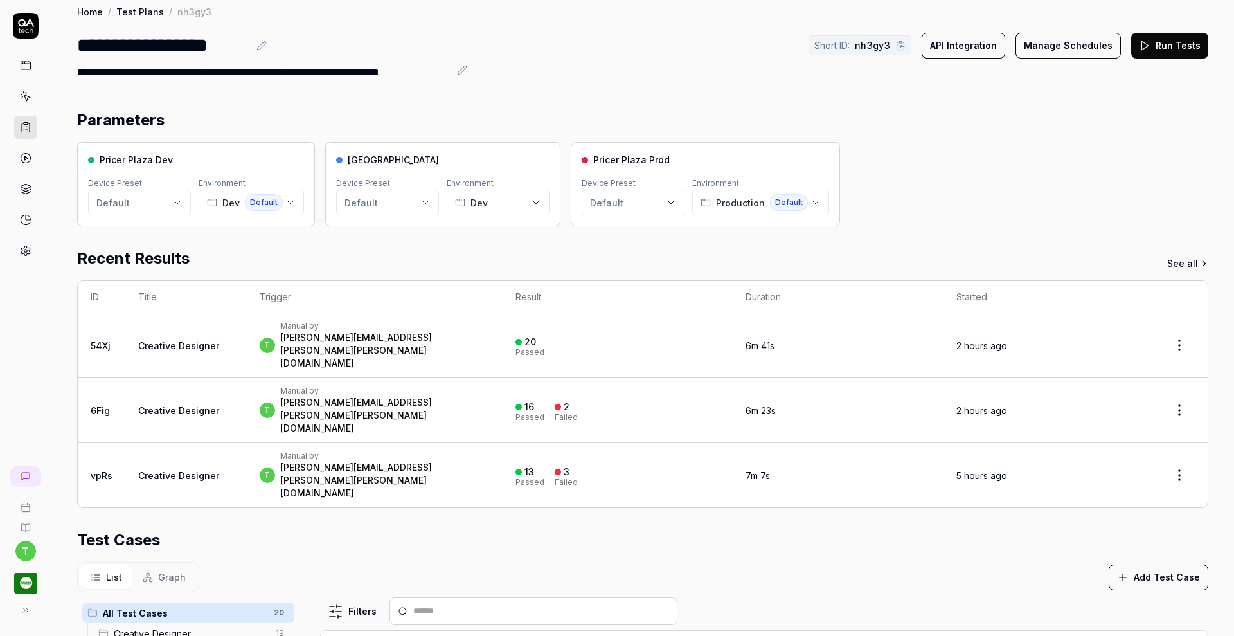
scroll to position [1, 0]
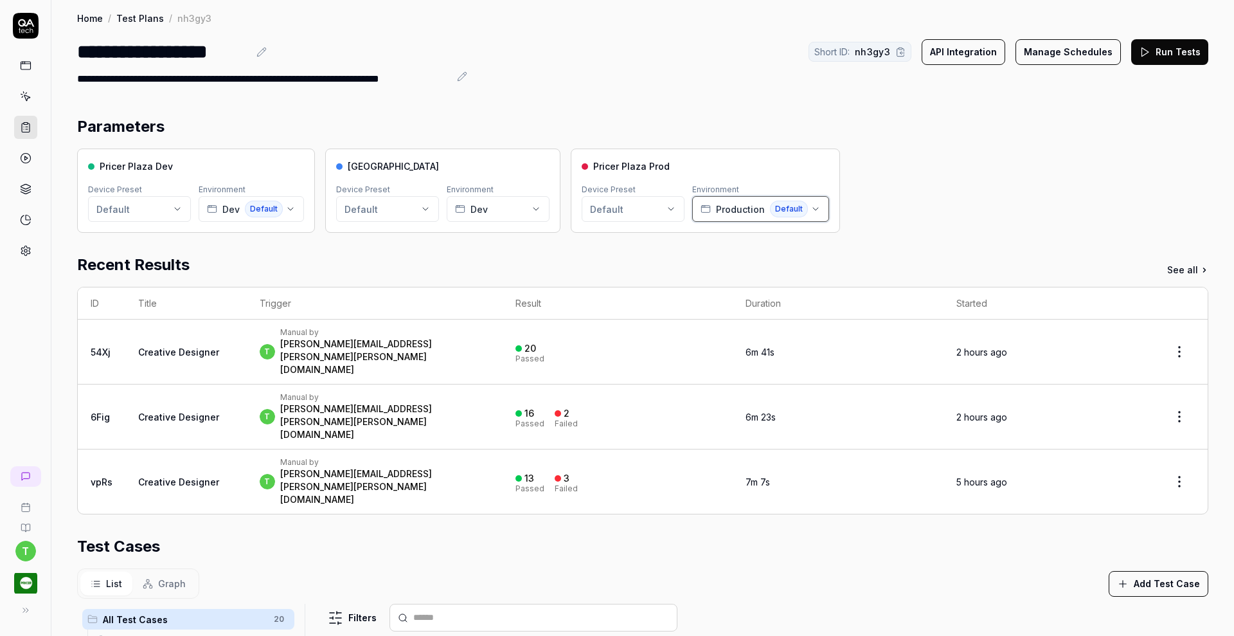
click at [813, 208] on icon "button" at bounding box center [815, 209] width 5 height 3
click at [779, 259] on span "Create New Environment" at bounding box center [768, 260] width 112 height 14
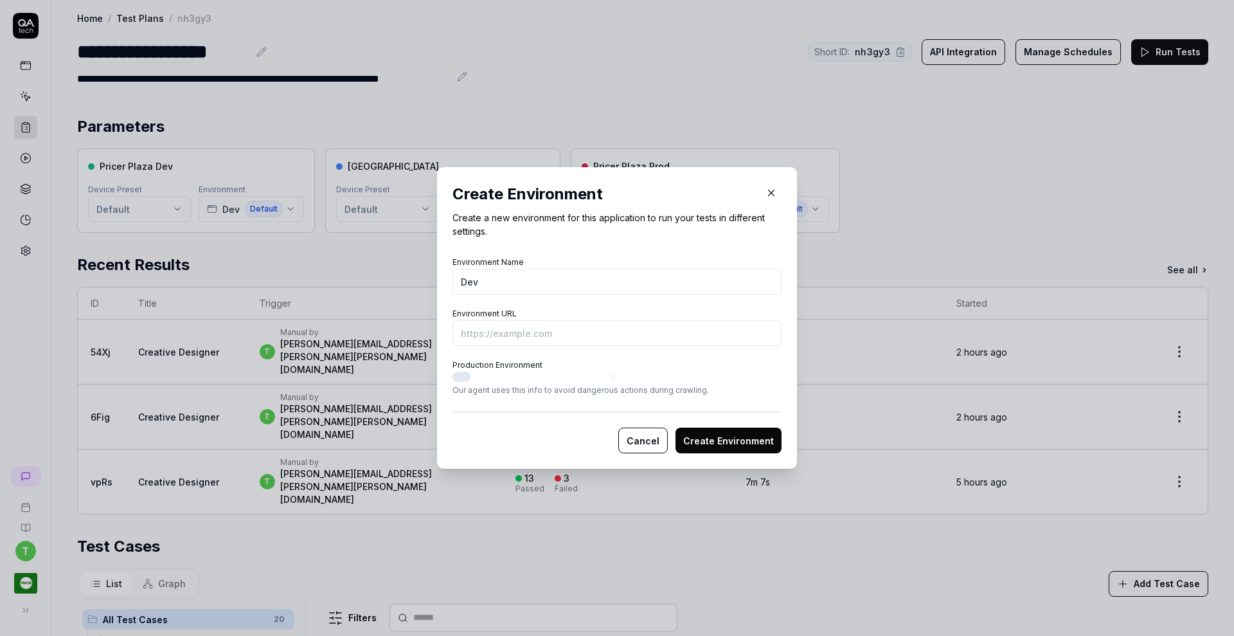
type input "Dev"
paste input "https://home.pricer-plaza.com/"
type input "https://home.dev.pricer-plaza.com/"
click at [739, 449] on button "Create Environment" at bounding box center [729, 441] width 106 height 26
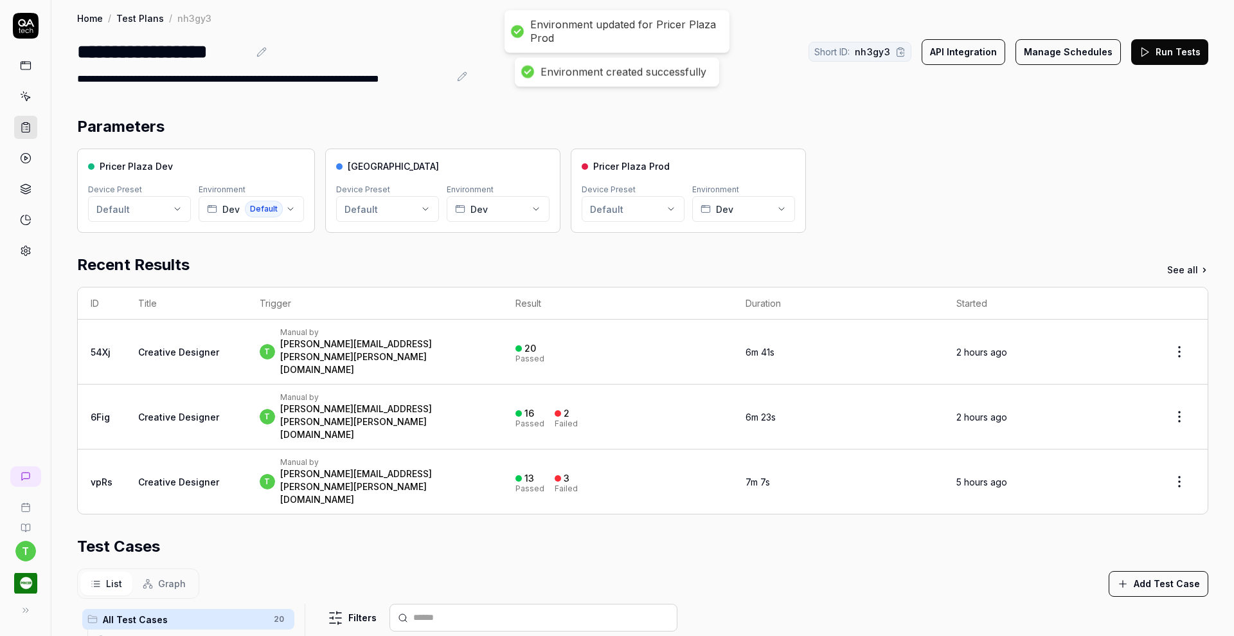
click at [733, 449] on td "13 Passed 3 Failed" at bounding box center [618, 481] width 230 height 64
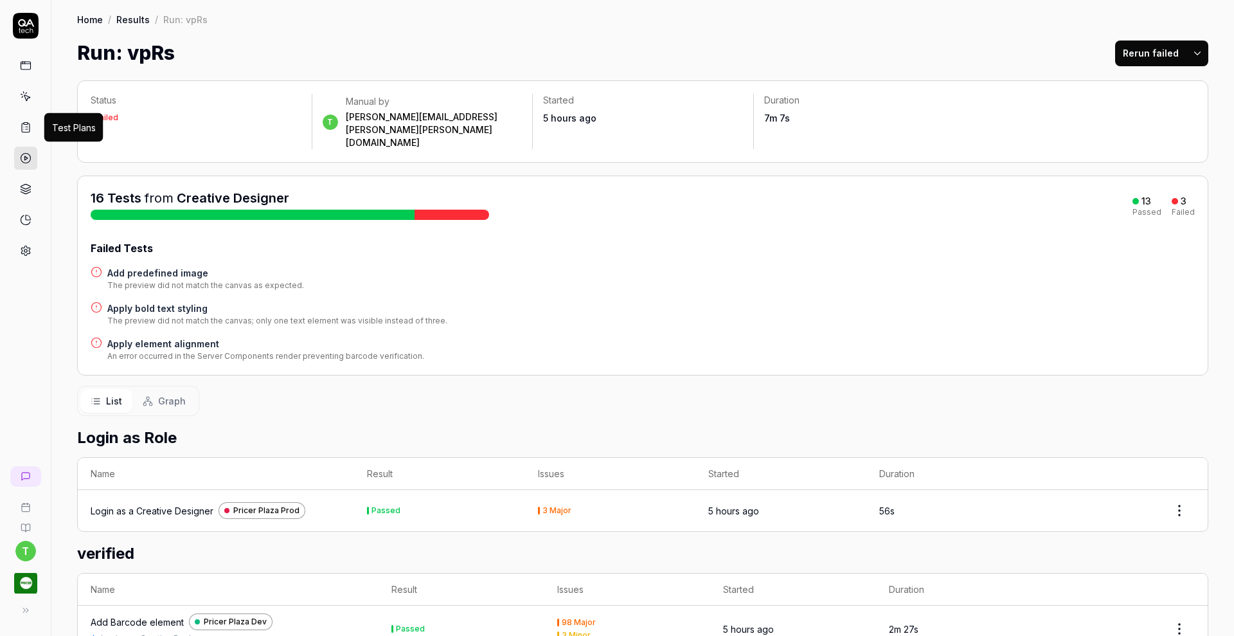
click at [23, 128] on icon at bounding box center [26, 128] width 12 height 12
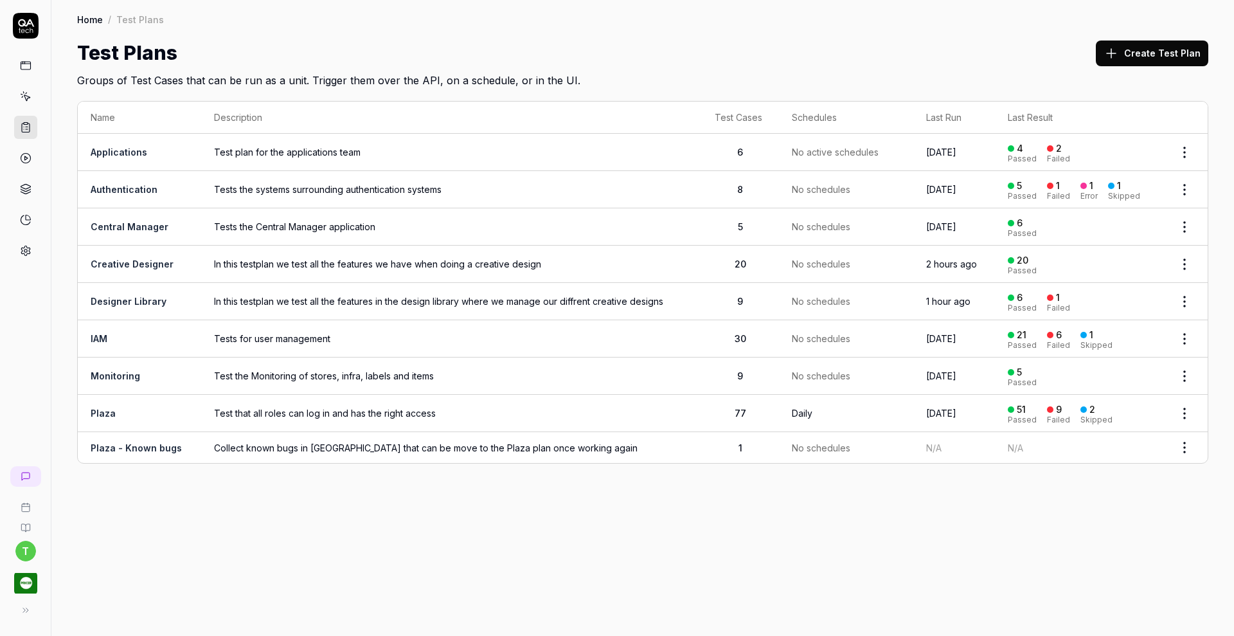
click at [152, 264] on link "Creative Designer" at bounding box center [132, 263] width 83 height 11
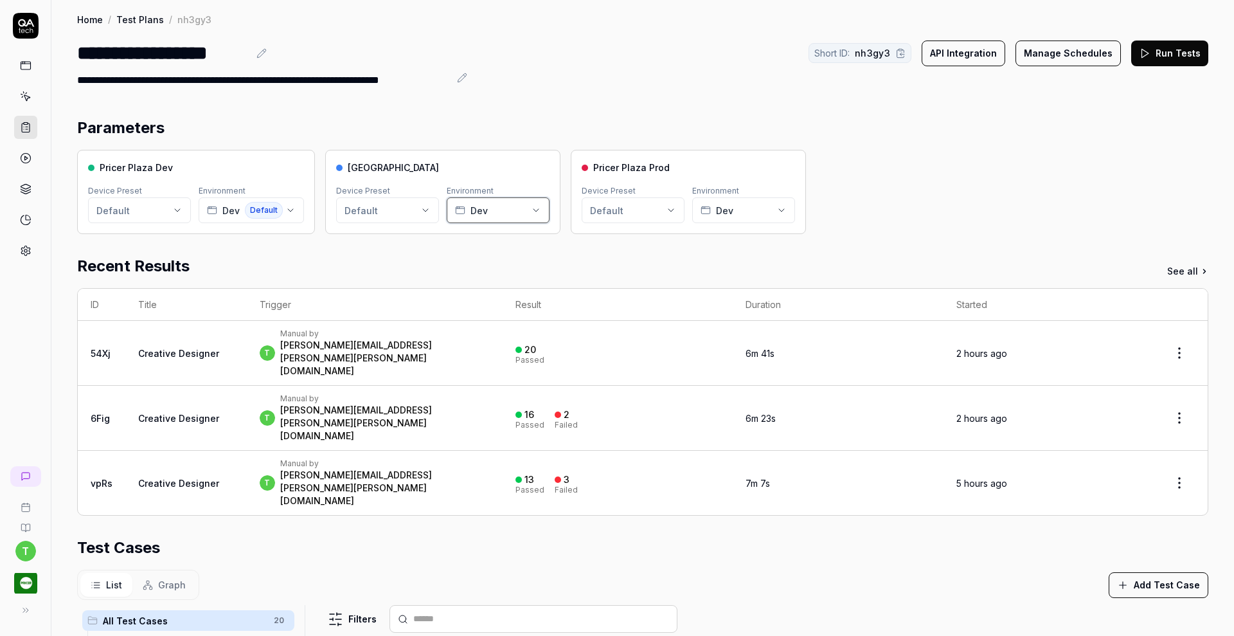
click at [539, 214] on icon "button" at bounding box center [536, 210] width 10 height 10
click at [291, 204] on button "Dev Default" at bounding box center [251, 210] width 105 height 26
click at [476, 115] on div "Parameters Pricer Plaza Dev Device Preset Default Environment Dev Default Price…" at bounding box center [642, 557] width 1183 height 906
click at [1169, 49] on button "Run Tests" at bounding box center [1169, 54] width 77 height 26
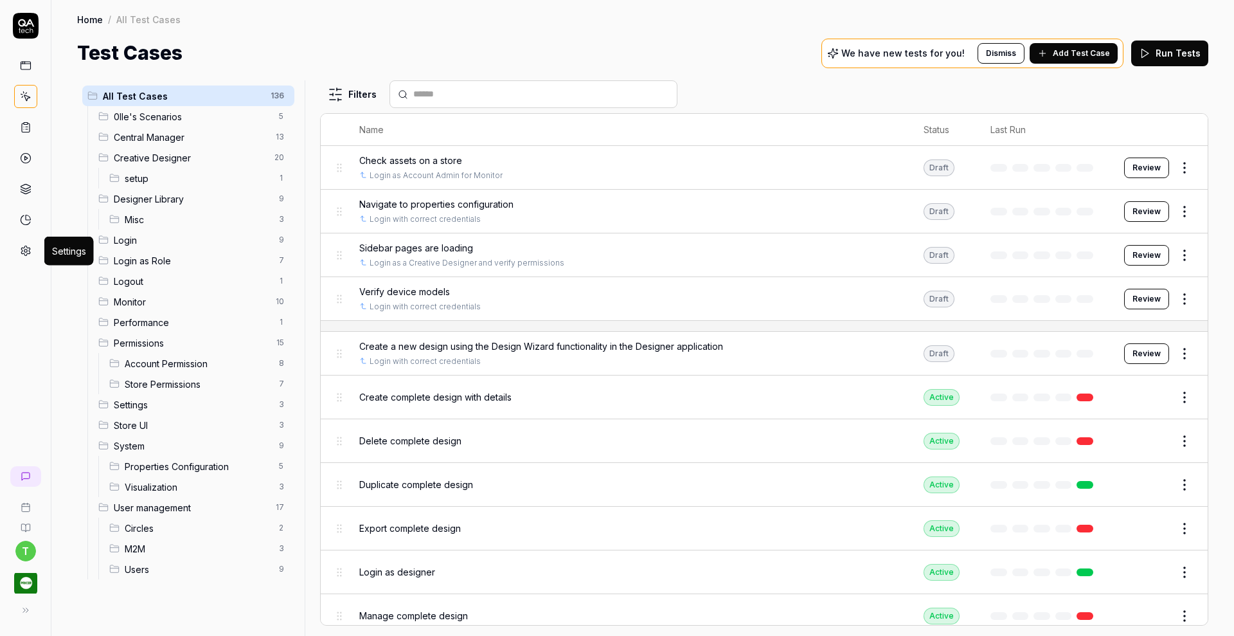
click at [31, 246] on link at bounding box center [25, 250] width 23 height 23
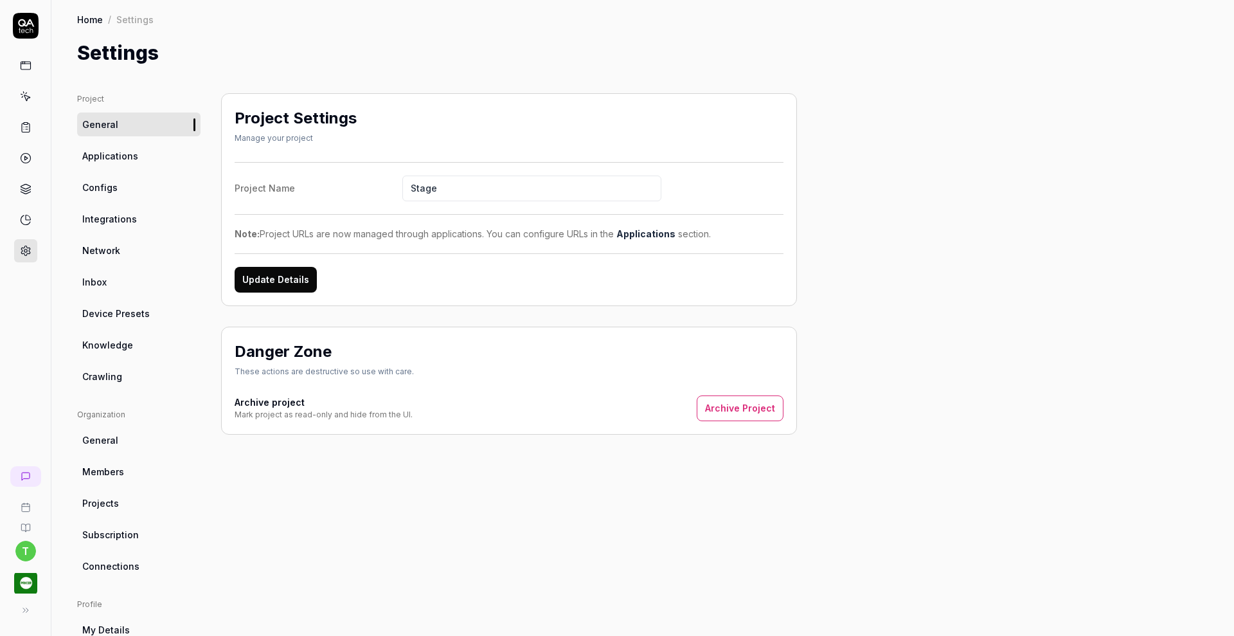
click at [113, 156] on span "Applications" at bounding box center [110, 156] width 56 height 14
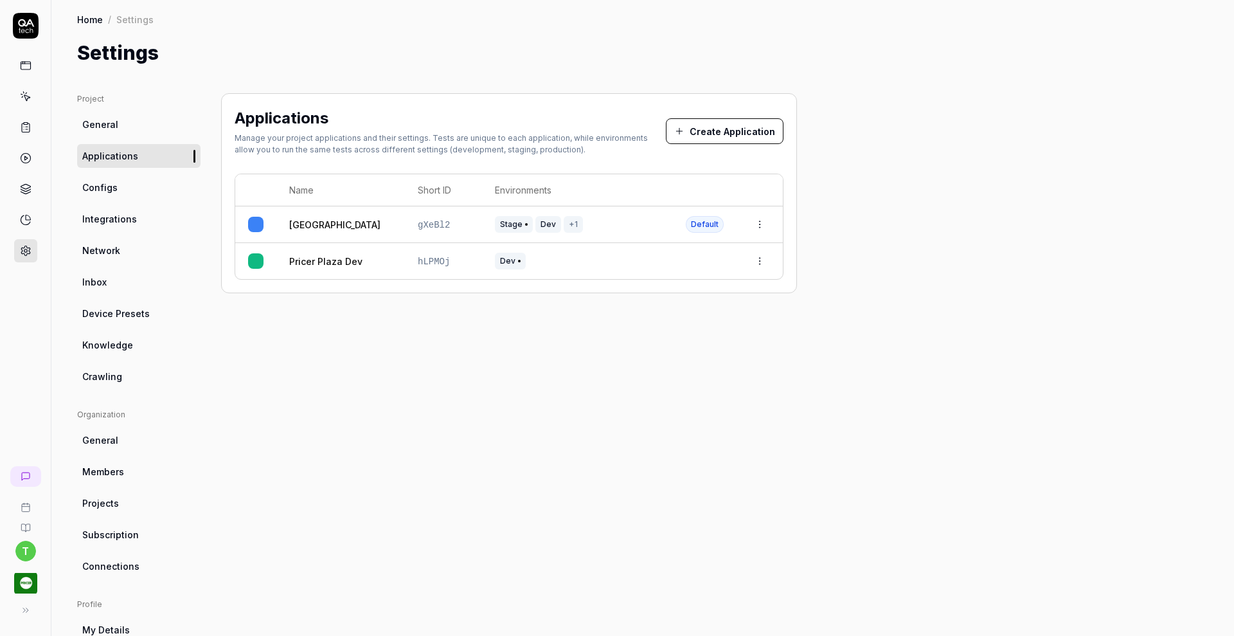
click at [719, 123] on button "Create Application" at bounding box center [725, 131] width 118 height 26
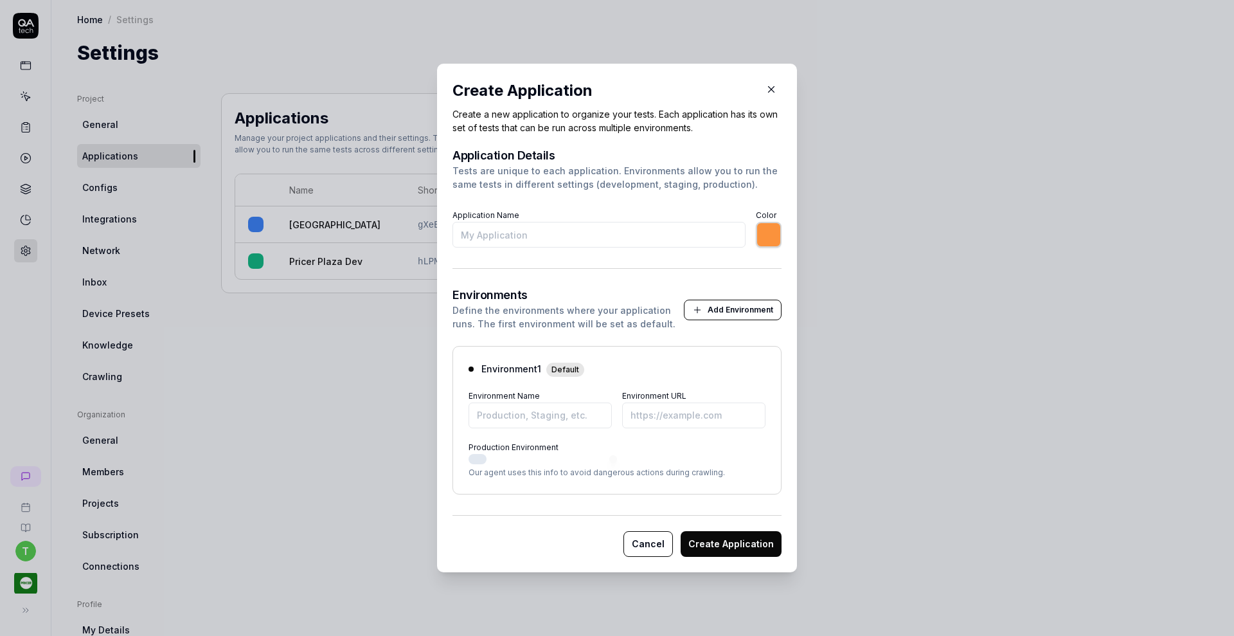
type input "P"
type input "*******"
type input "Pricer Plaza Prod"
click at [539, 422] on input "Environment Name" at bounding box center [540, 415] width 143 height 26
click at [592, 322] on div "Define the environments where your application runs. The first environment will…" at bounding box center [568, 316] width 231 height 27
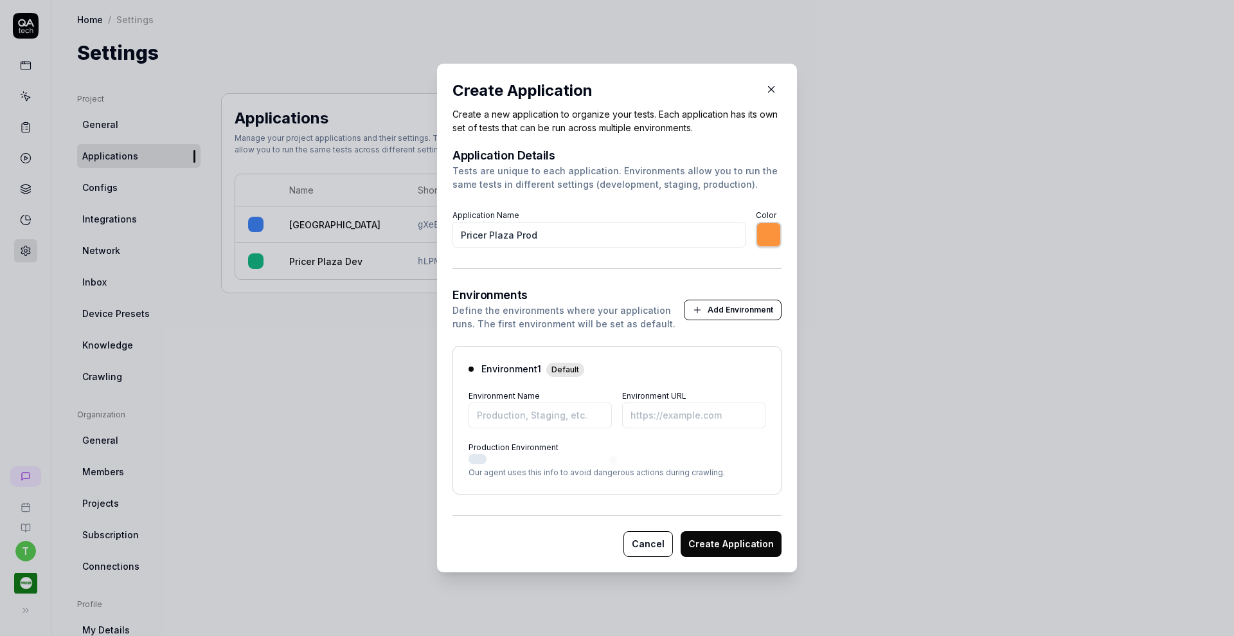
click at [713, 306] on button "Add Environment" at bounding box center [733, 310] width 98 height 21
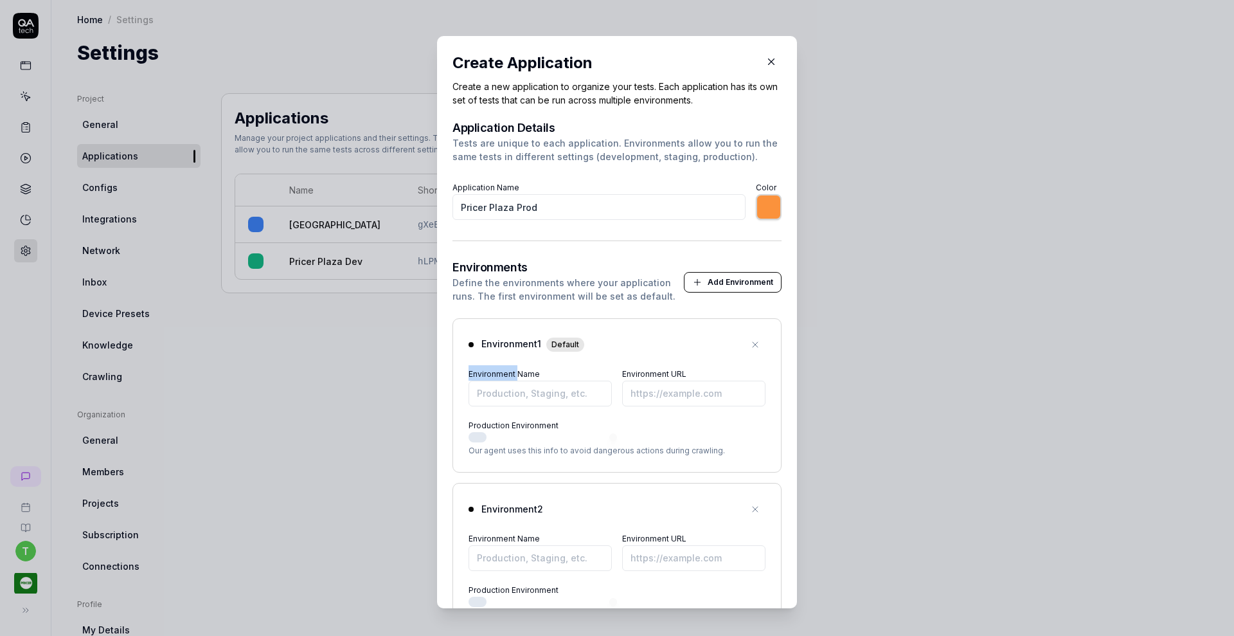
click at [713, 306] on div "Environments Define the environments where your application runs. The first env…" at bounding box center [617, 449] width 329 height 375
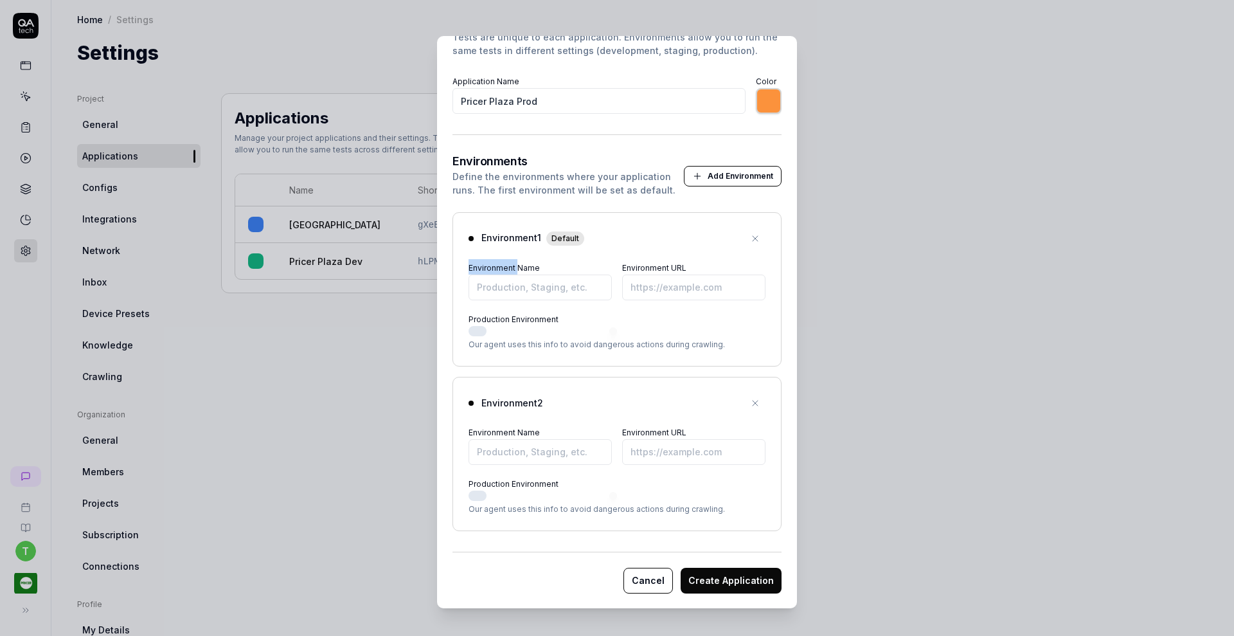
click at [745, 245] on button "button" at bounding box center [755, 238] width 21 height 21
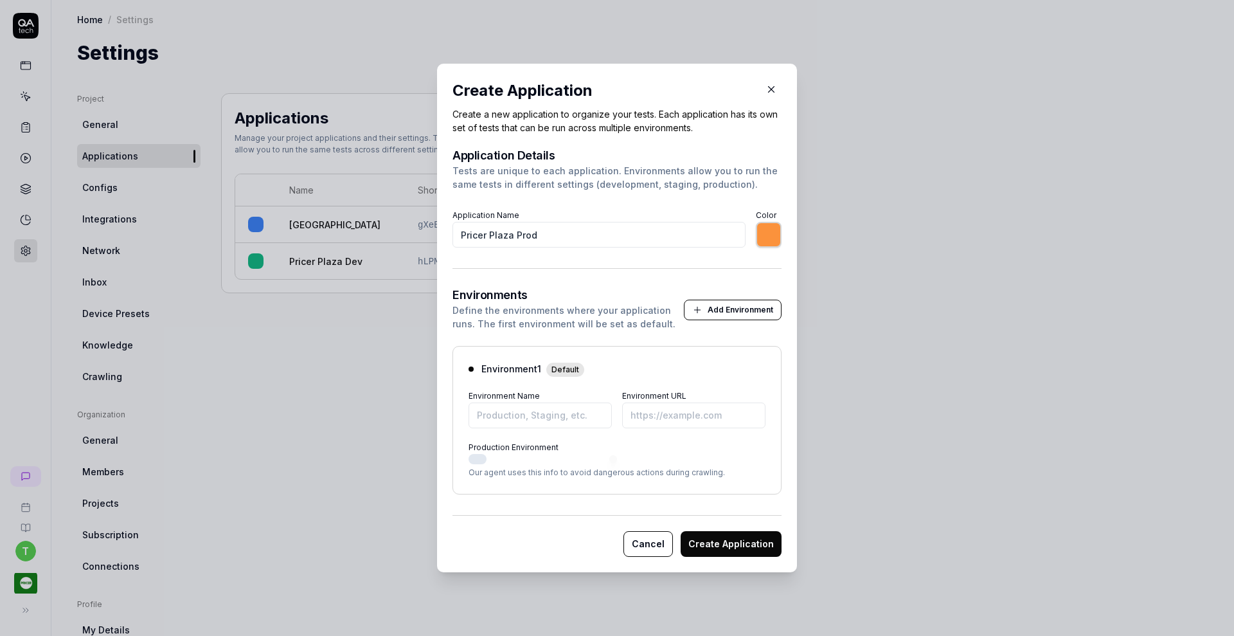
scroll to position [0, 0]
click at [560, 415] on input "Environment Name" at bounding box center [540, 415] width 143 height 26
type input "*******"
type input "Prod"
type input "*******"
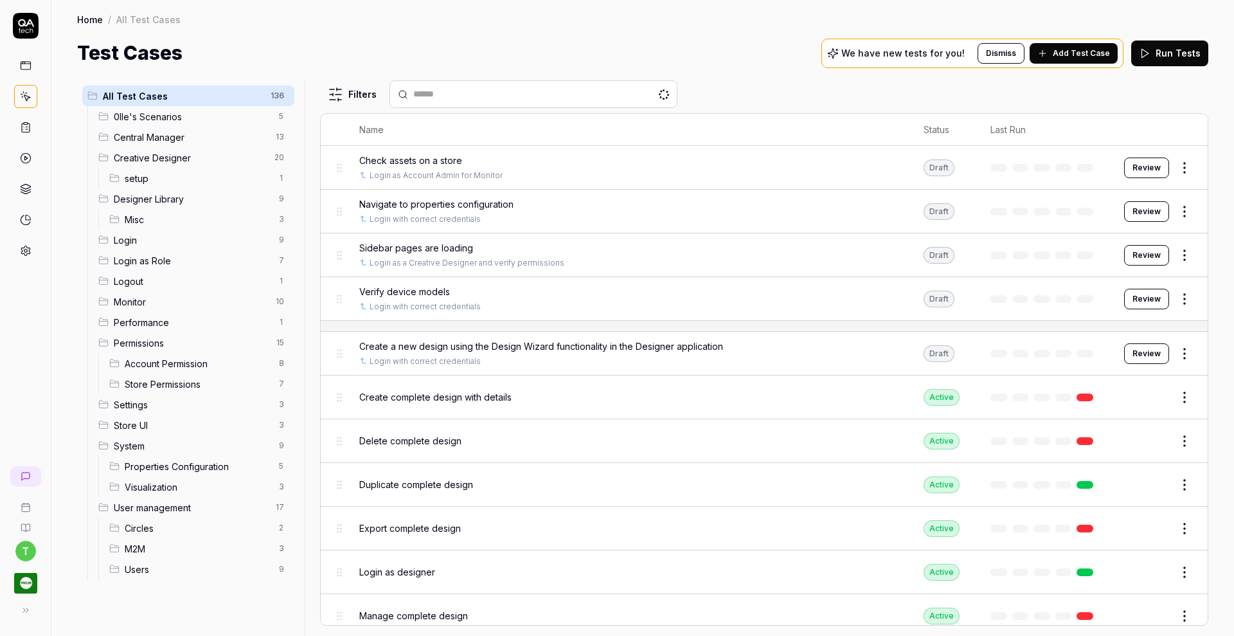
click at [30, 253] on icon at bounding box center [26, 251] width 12 height 12
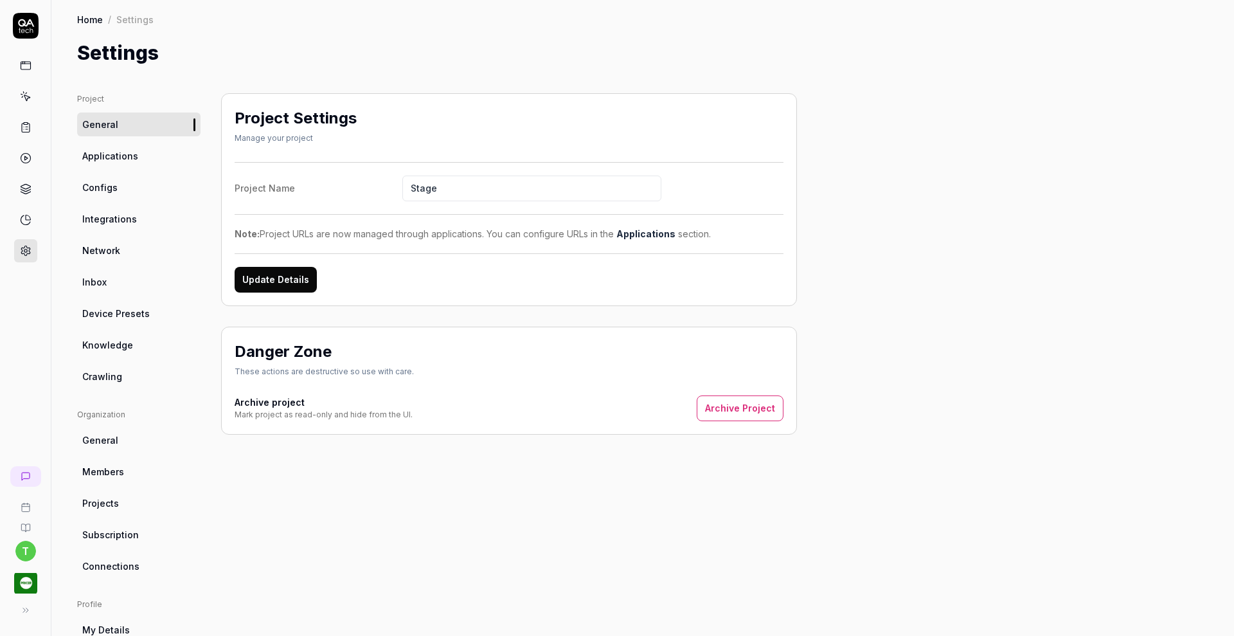
click at [102, 154] on span "Applications" at bounding box center [110, 156] width 56 height 14
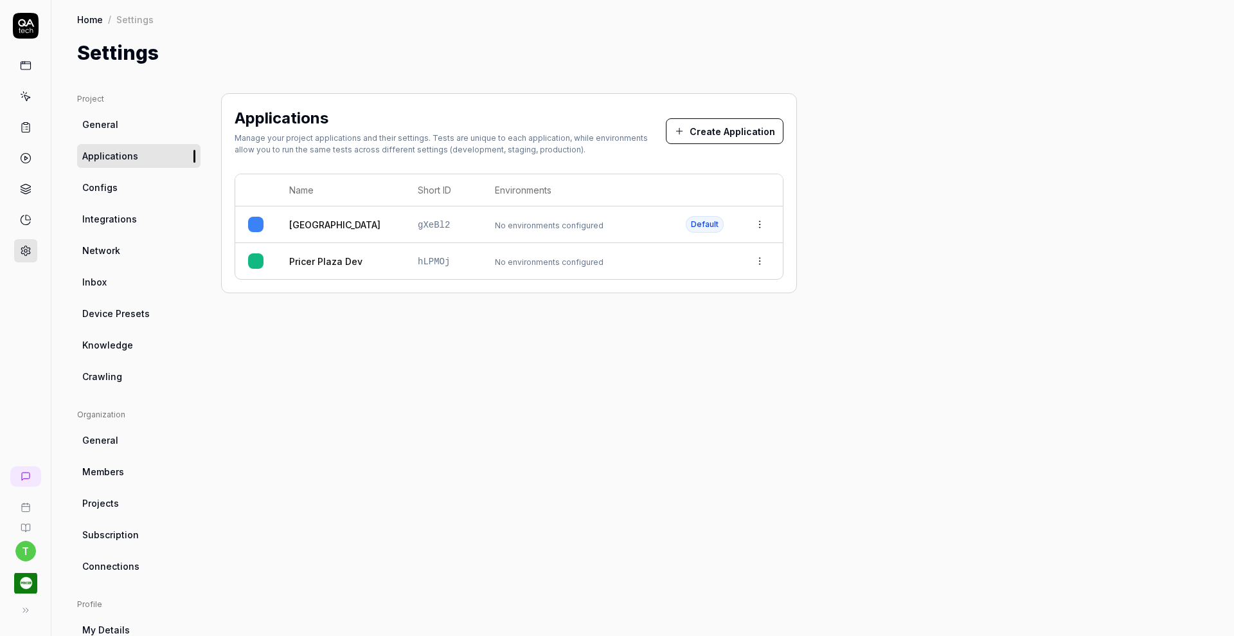
click at [107, 192] on span "Configs" at bounding box center [99, 188] width 35 height 14
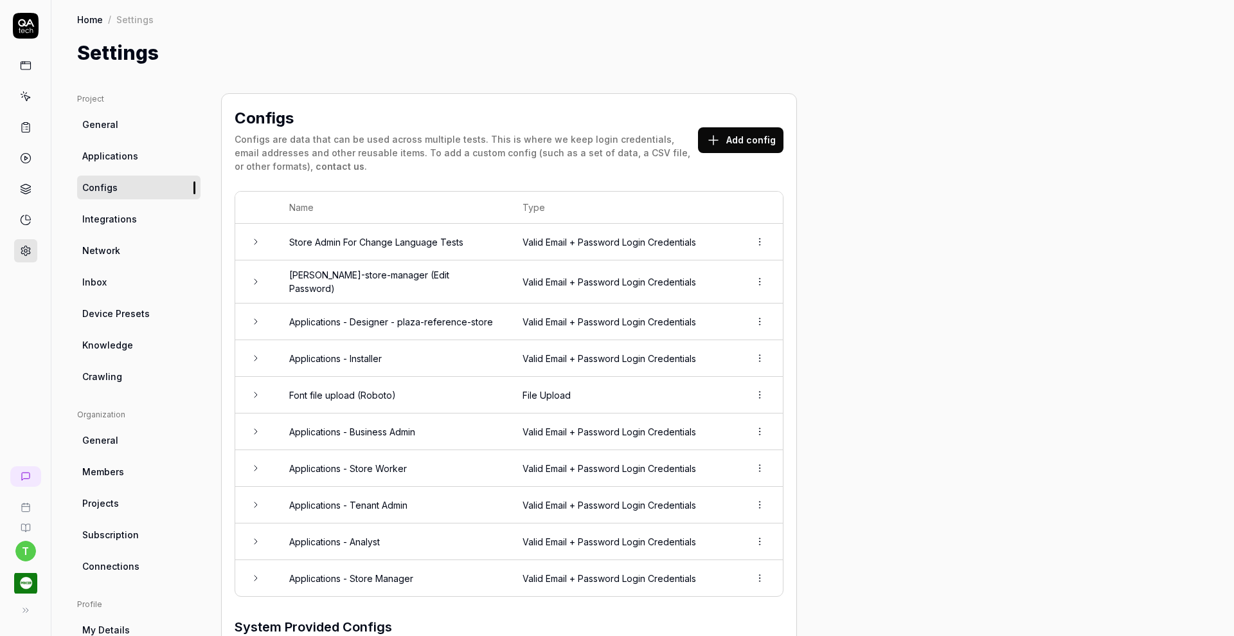
click at [106, 218] on span "Integrations" at bounding box center [109, 219] width 55 height 14
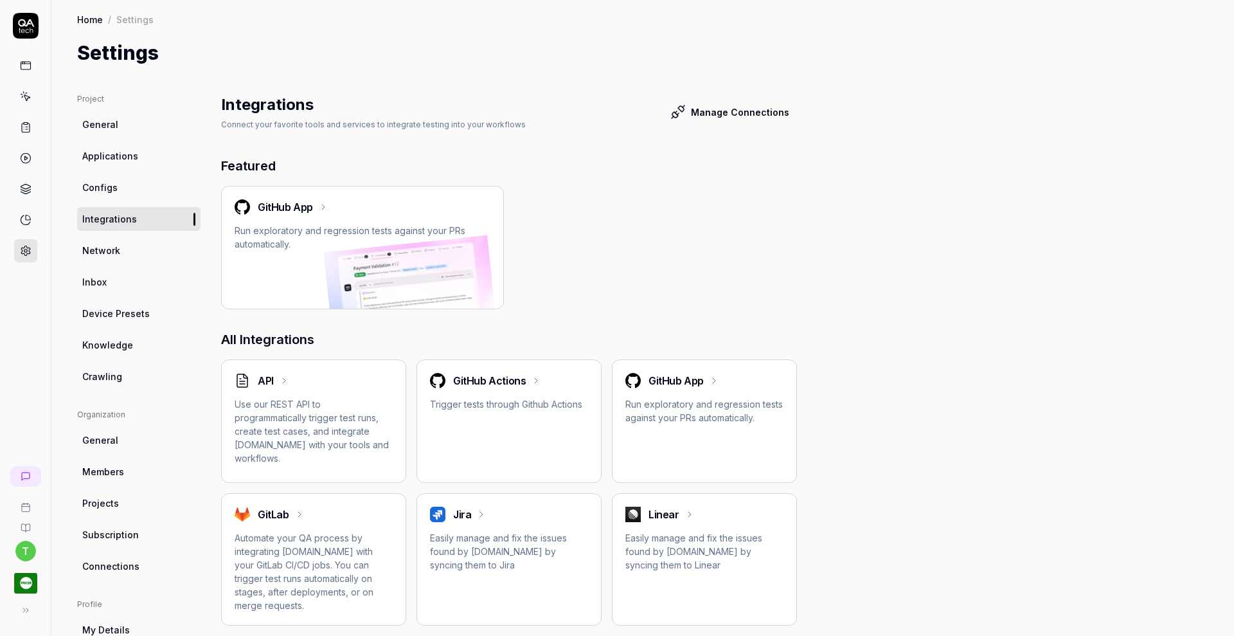
click at [106, 128] on span "General" at bounding box center [100, 125] width 36 height 14
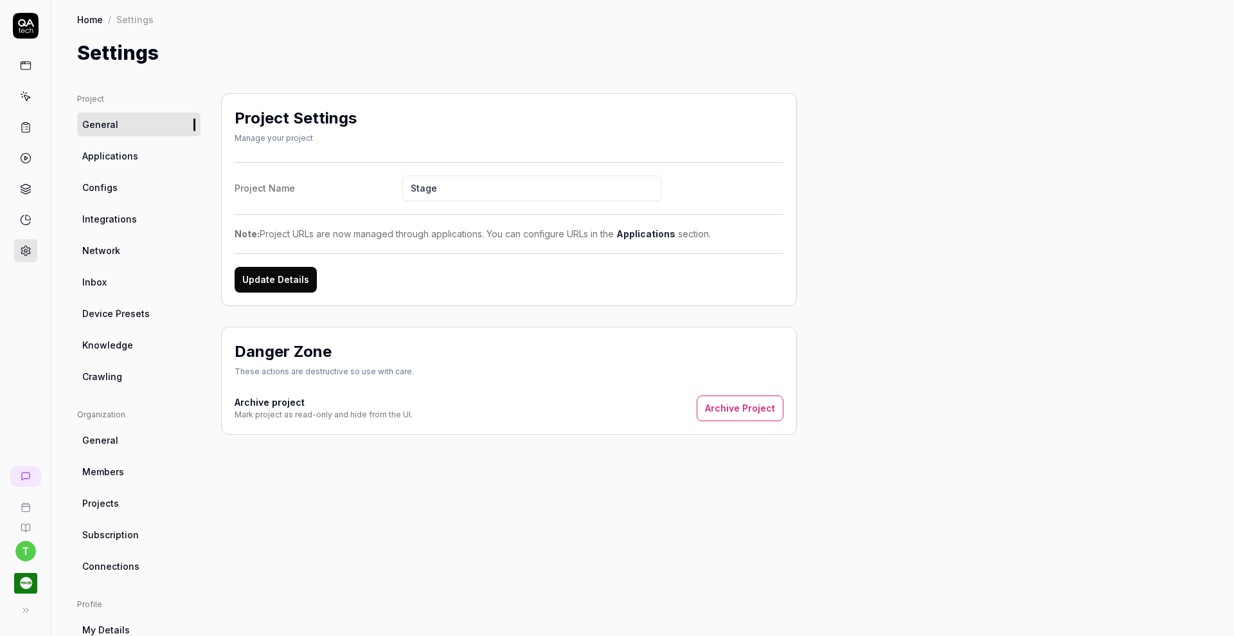
click at [206, 247] on div "Project General Applications Configs Integrations Network Inbox Device Presets …" at bounding box center [642, 414] width 1131 height 643
click at [133, 150] on span "Applications" at bounding box center [110, 156] width 56 height 14
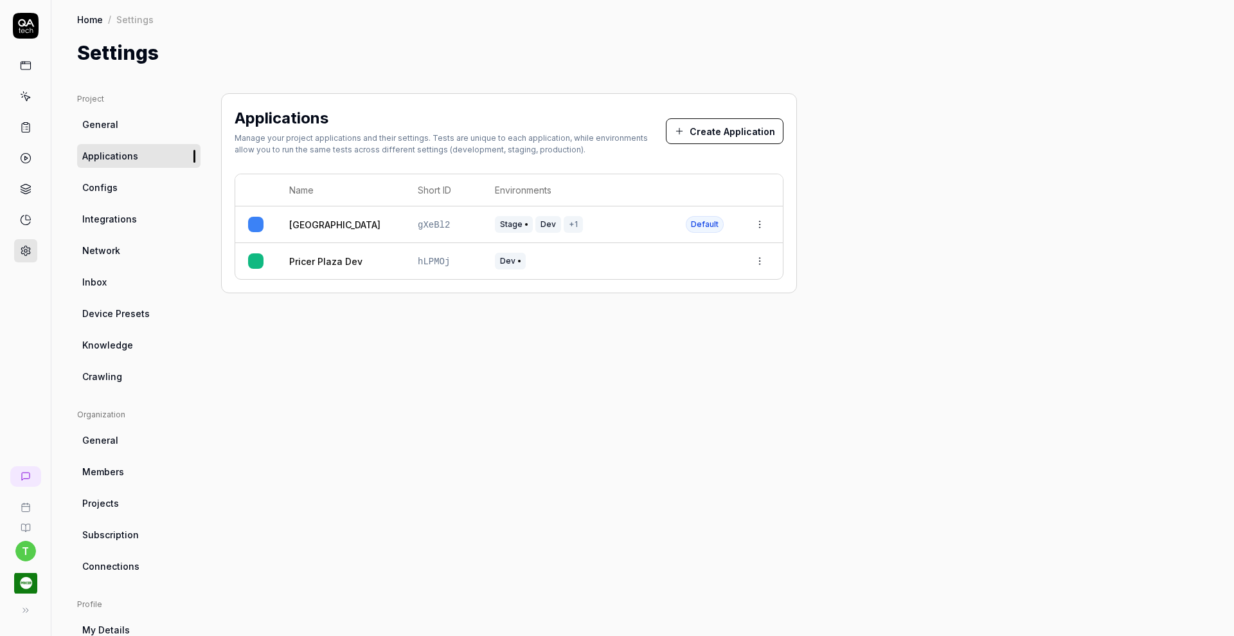
click at [307, 223] on link "[GEOGRAPHIC_DATA]" at bounding box center [334, 225] width 91 height 14
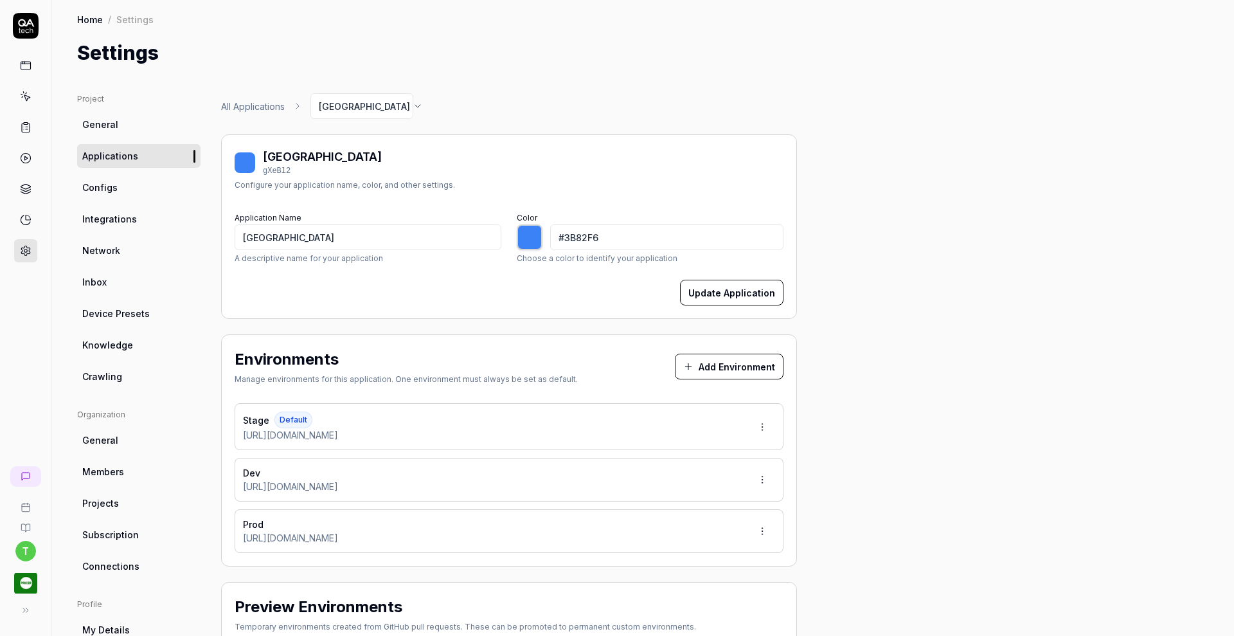
click at [274, 111] on link "All Applications" at bounding box center [253, 107] width 64 height 14
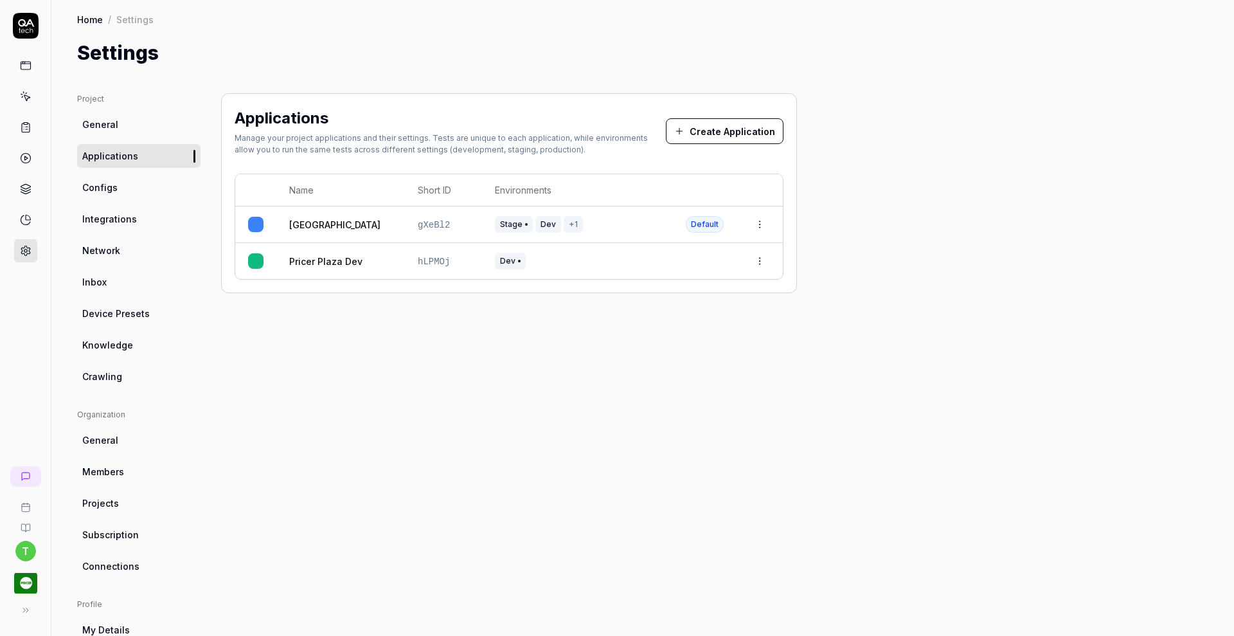
click at [700, 136] on button "Create Application" at bounding box center [725, 131] width 118 height 26
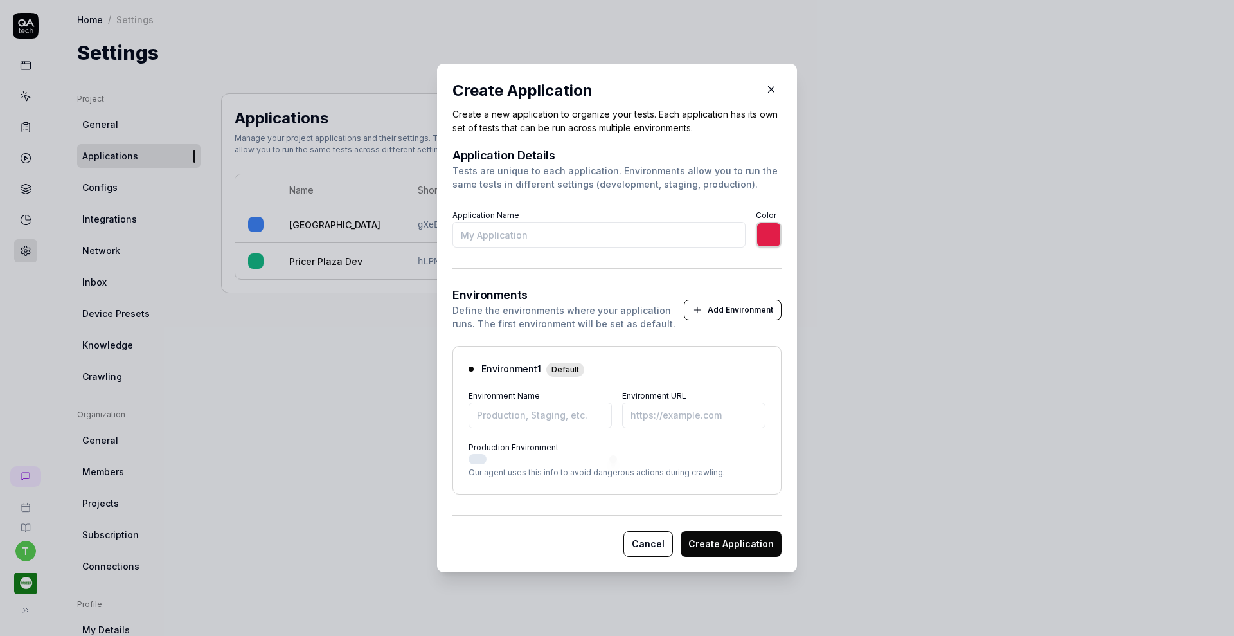
type input "P"
type input "*******"
type input "Pricer Plaza Prod"
click at [578, 413] on input "Environment Name" at bounding box center [540, 415] width 143 height 26
type input "*******"
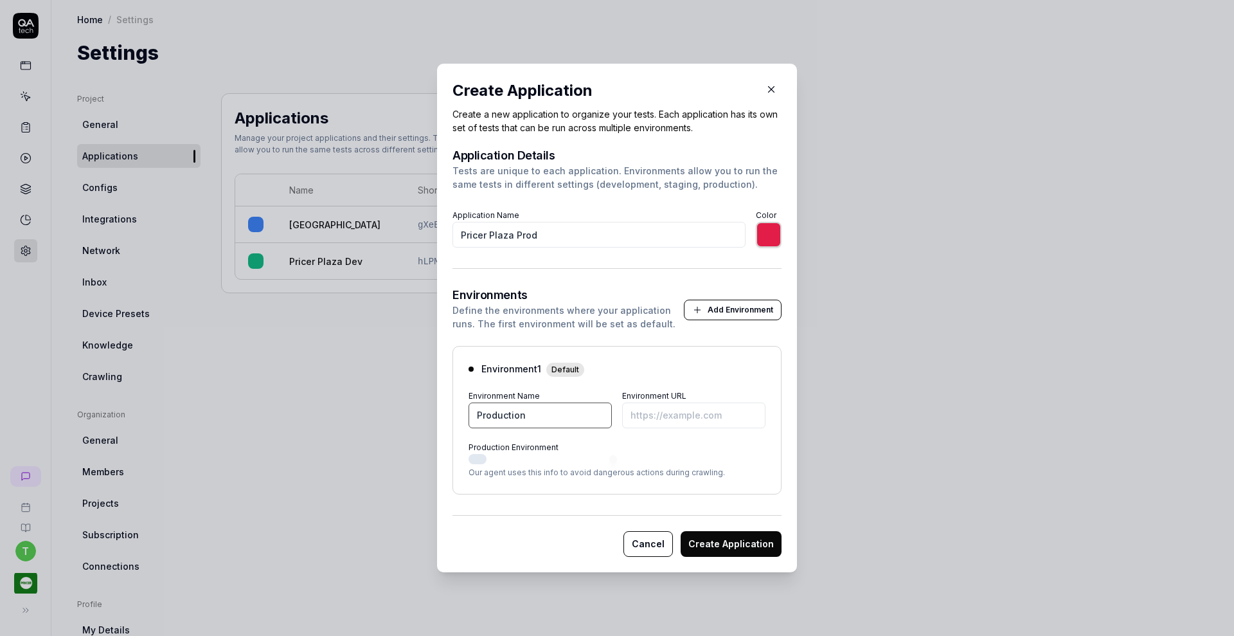
type input "Production"
paste input "[URL][DOMAIN_NAME]"
type input "*******"
type input "[URL][DOMAIN_NAME]"
click at [714, 541] on button "Create Application" at bounding box center [731, 544] width 101 height 26
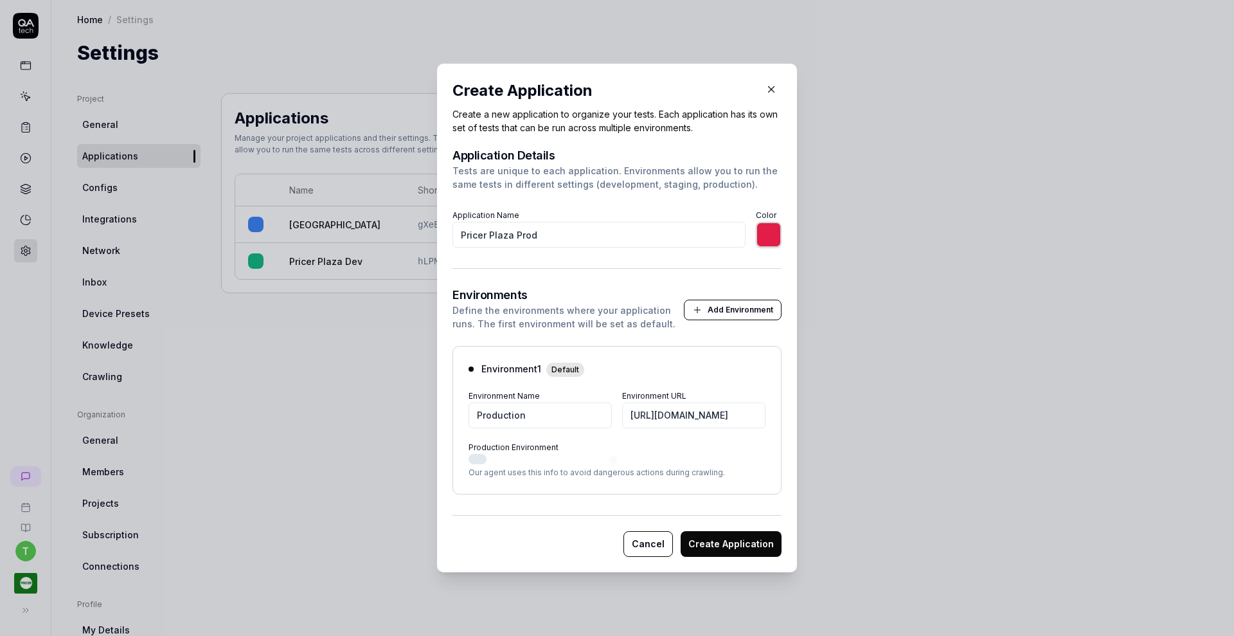
type input "*******"
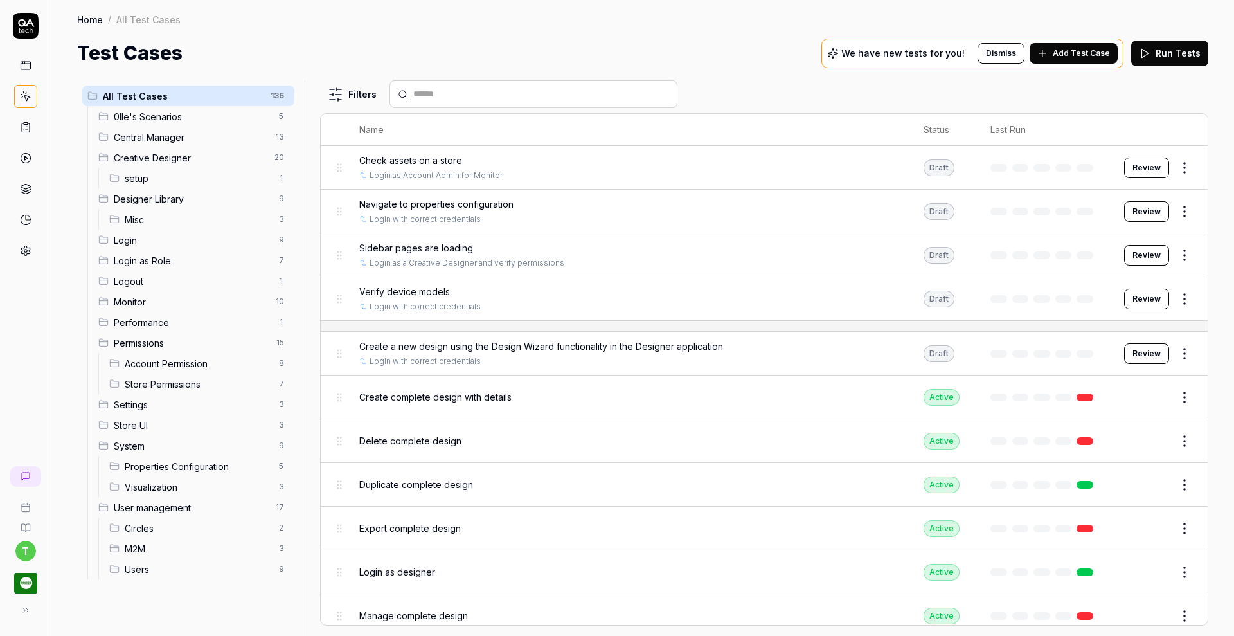
click at [181, 265] on span "Login as Role" at bounding box center [193, 261] width 158 height 14
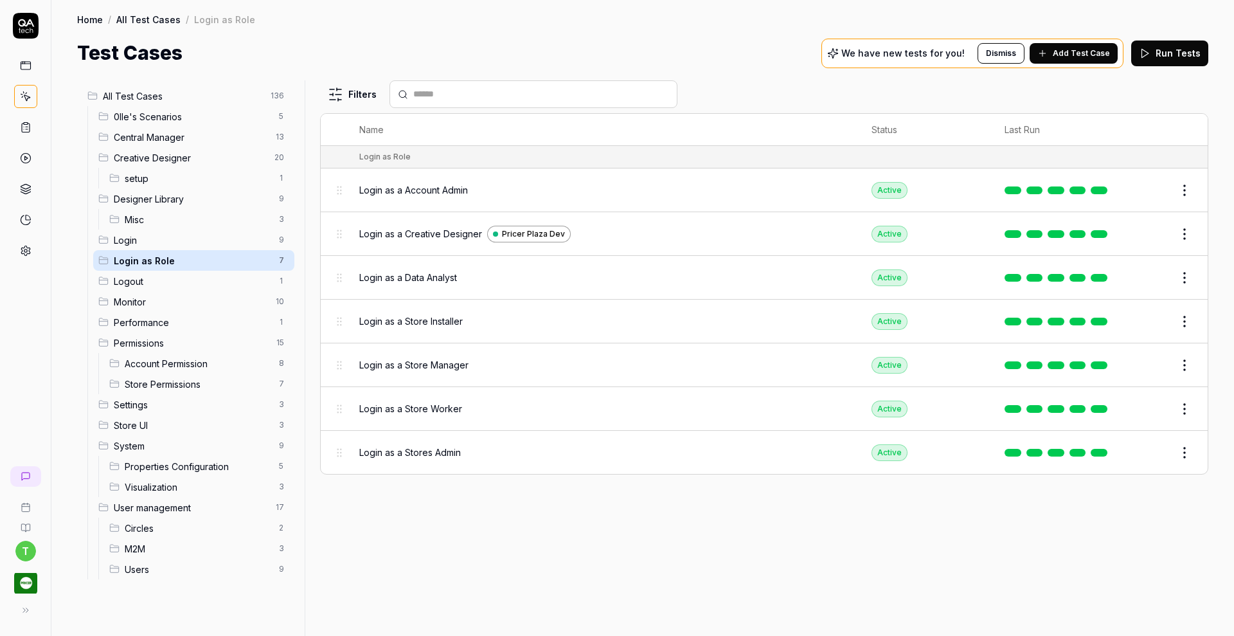
click at [397, 231] on span "Login as a Creative Designer" at bounding box center [420, 234] width 123 height 14
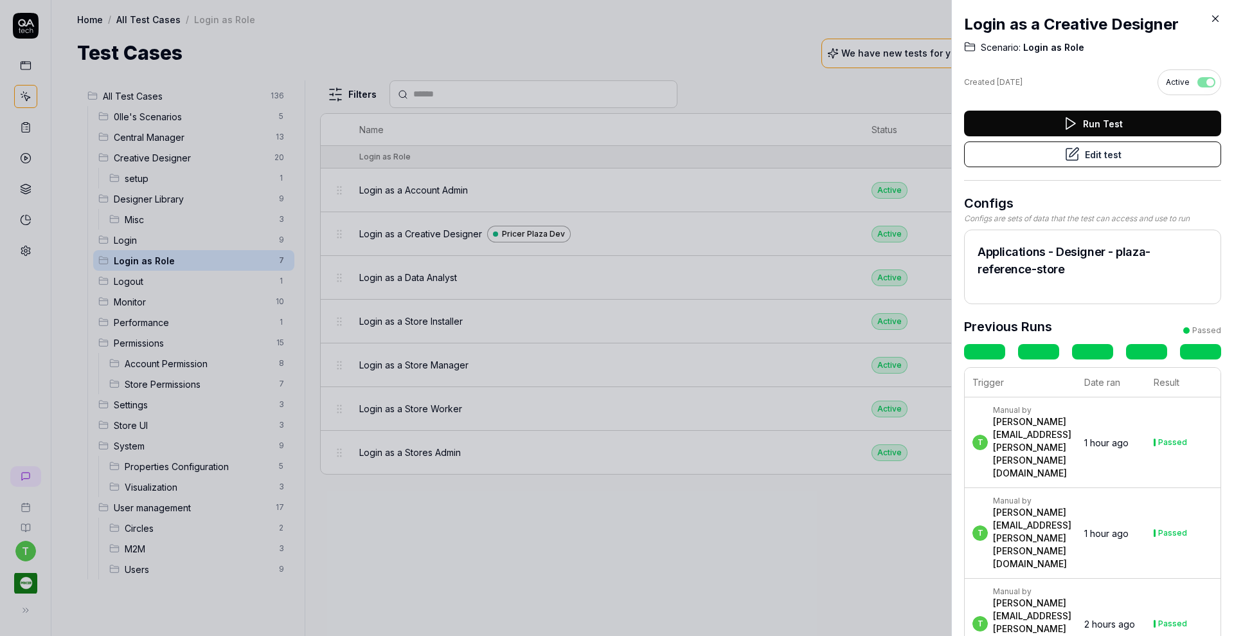
click at [1031, 149] on button "Edit test" at bounding box center [1092, 154] width 257 height 26
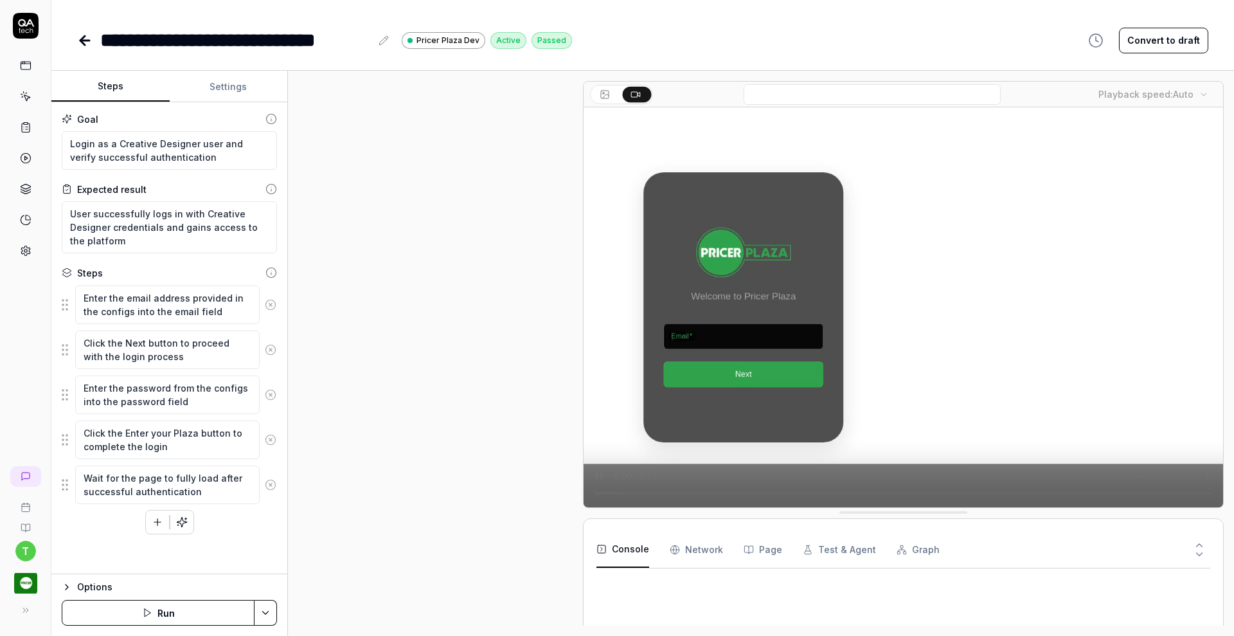
type textarea "*"
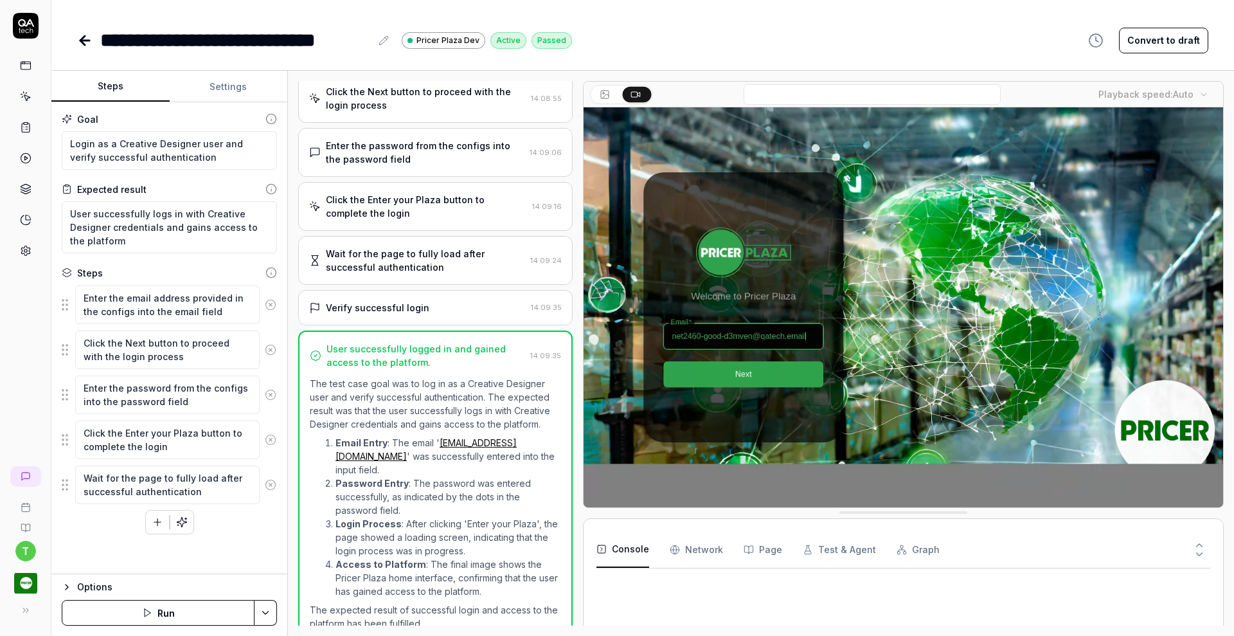
click at [241, 89] on button "Settings" at bounding box center [229, 86] width 118 height 31
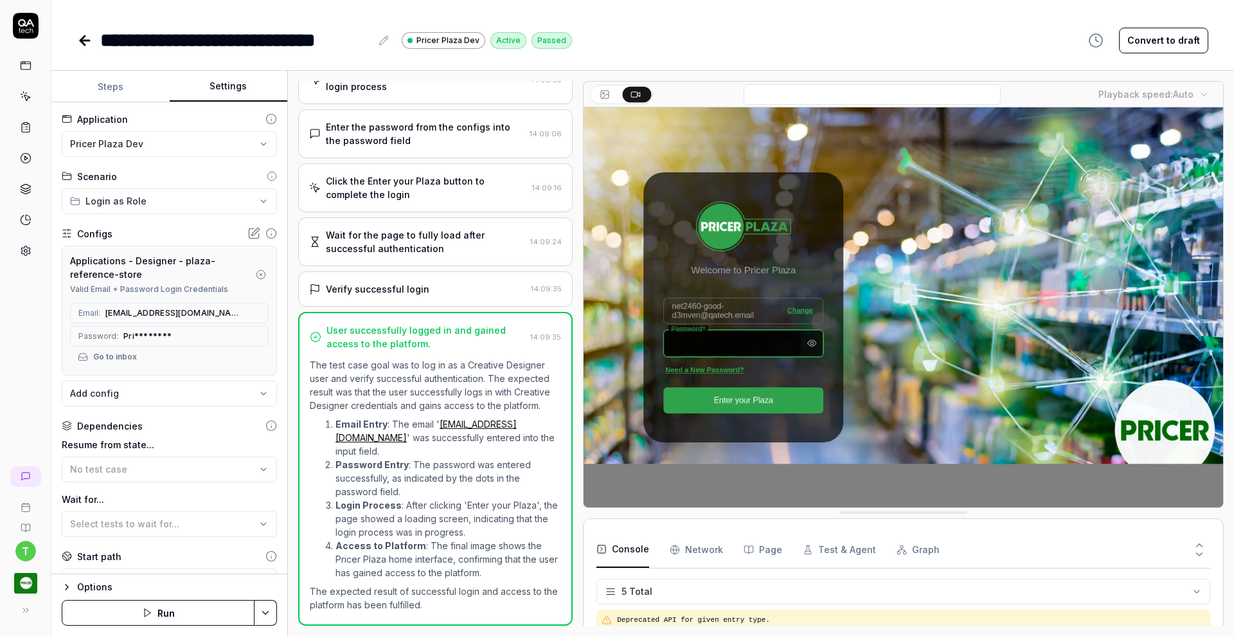
scroll to position [46, 0]
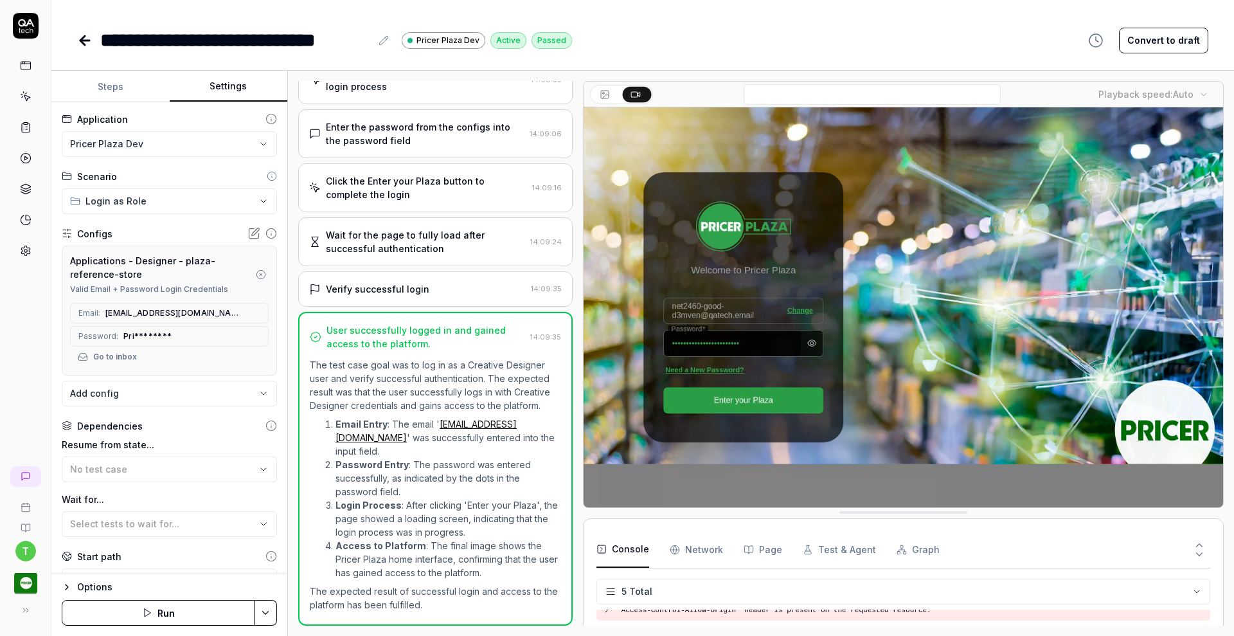
click at [229, 148] on html "**********" at bounding box center [617, 318] width 1234 height 636
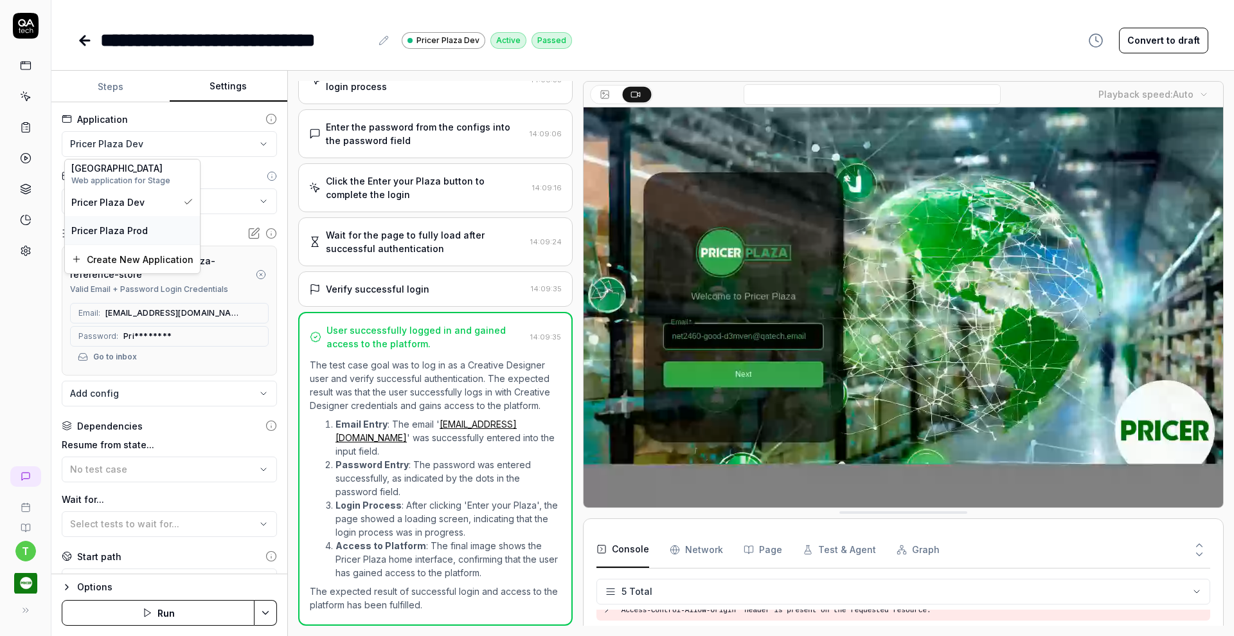
click at [167, 231] on div "Pricer Plaza Prod" at bounding box center [132, 231] width 122 height 14
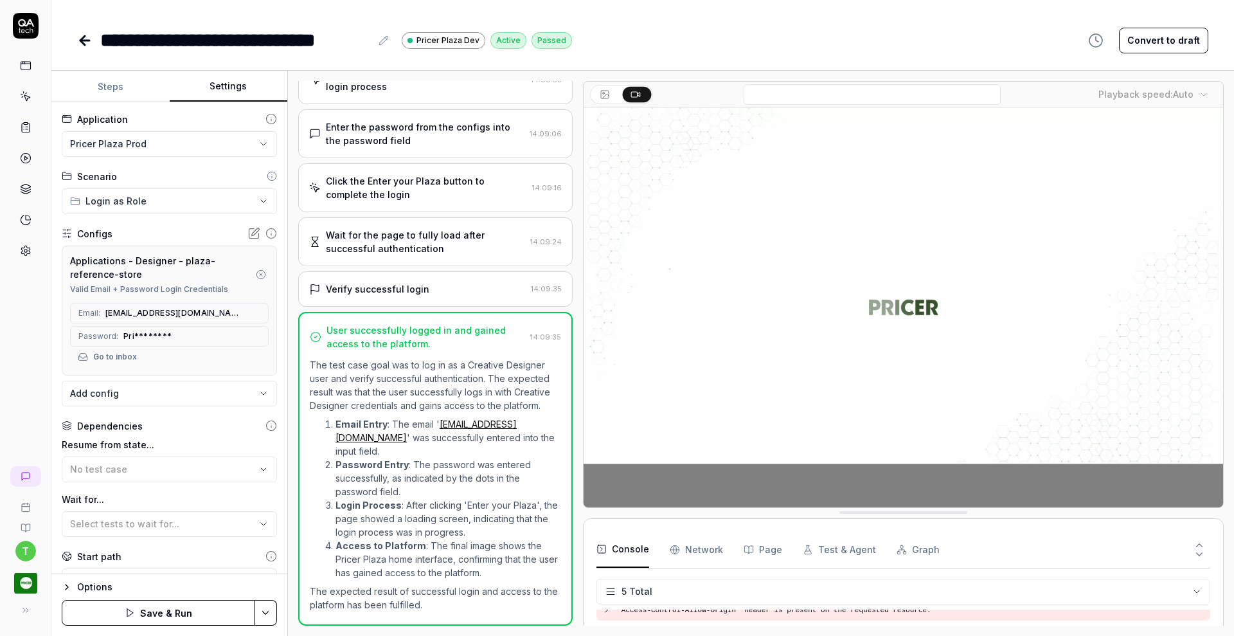
click at [214, 608] on button "Save & Run" at bounding box center [158, 613] width 193 height 26
